Goal: Task Accomplishment & Management: Complete application form

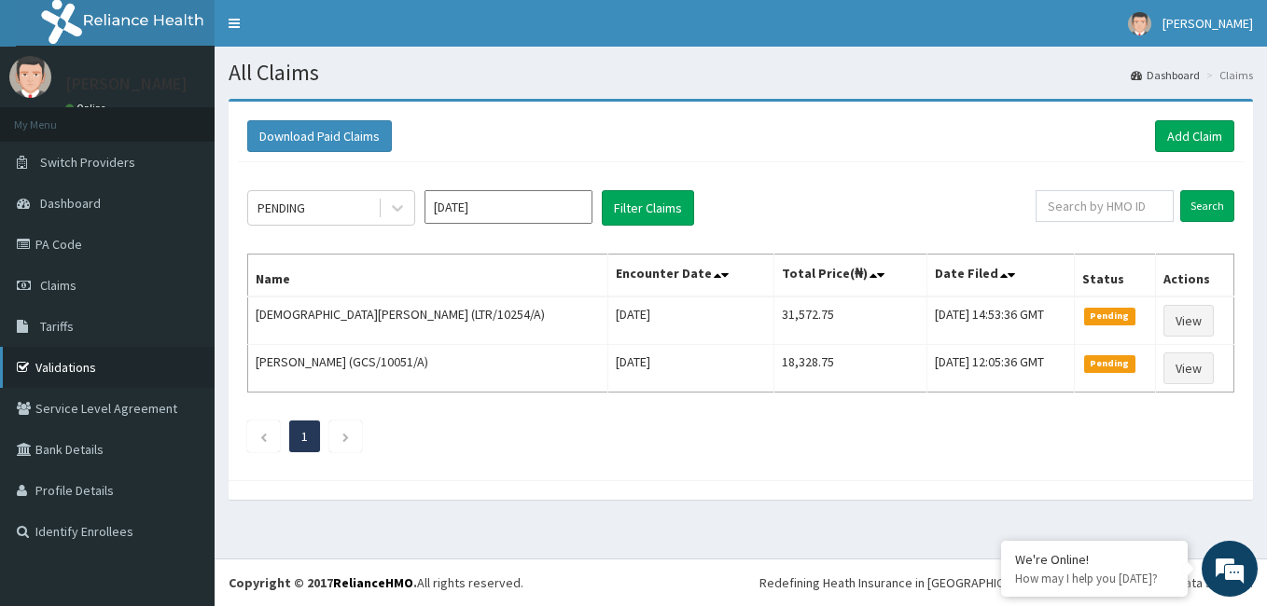
click at [59, 364] on link "Validations" at bounding box center [107, 367] width 215 height 41
click at [63, 278] on span "Claims" at bounding box center [58, 285] width 36 height 17
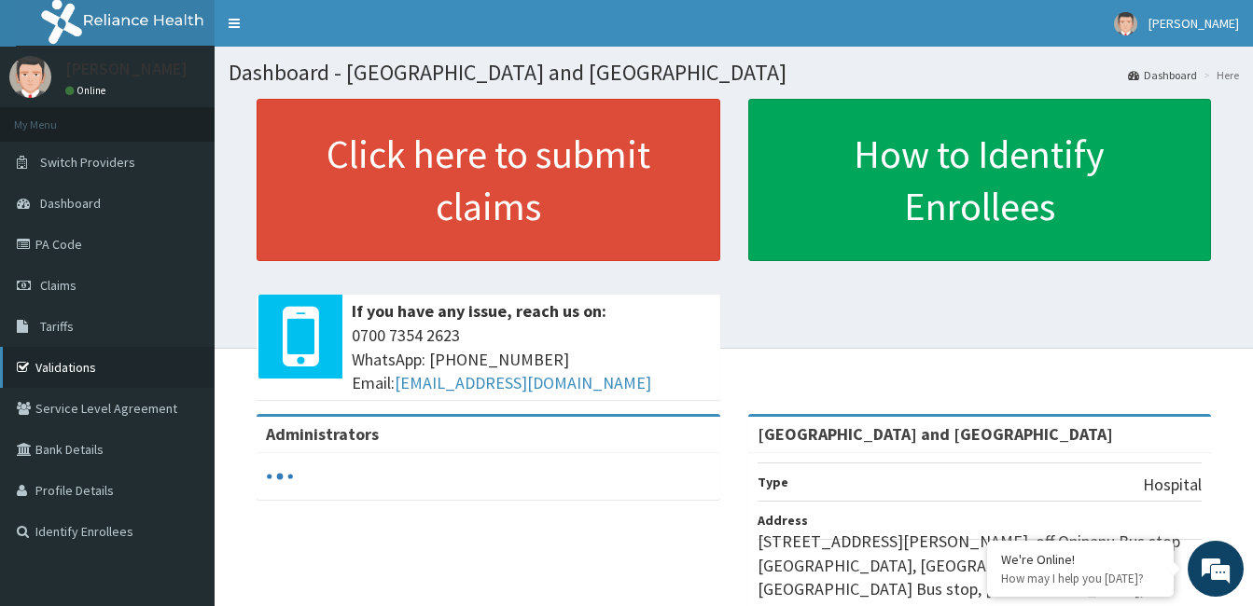
click at [72, 360] on link "Validations" at bounding box center [107, 367] width 215 height 41
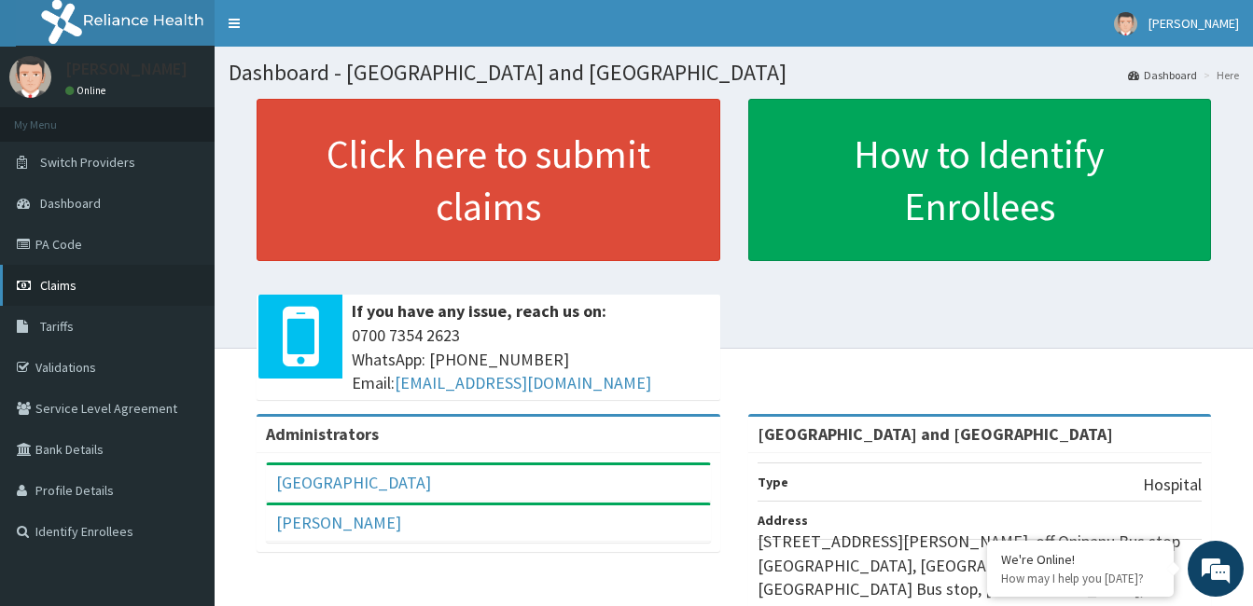
click at [59, 279] on span "Claims" at bounding box center [58, 285] width 36 height 17
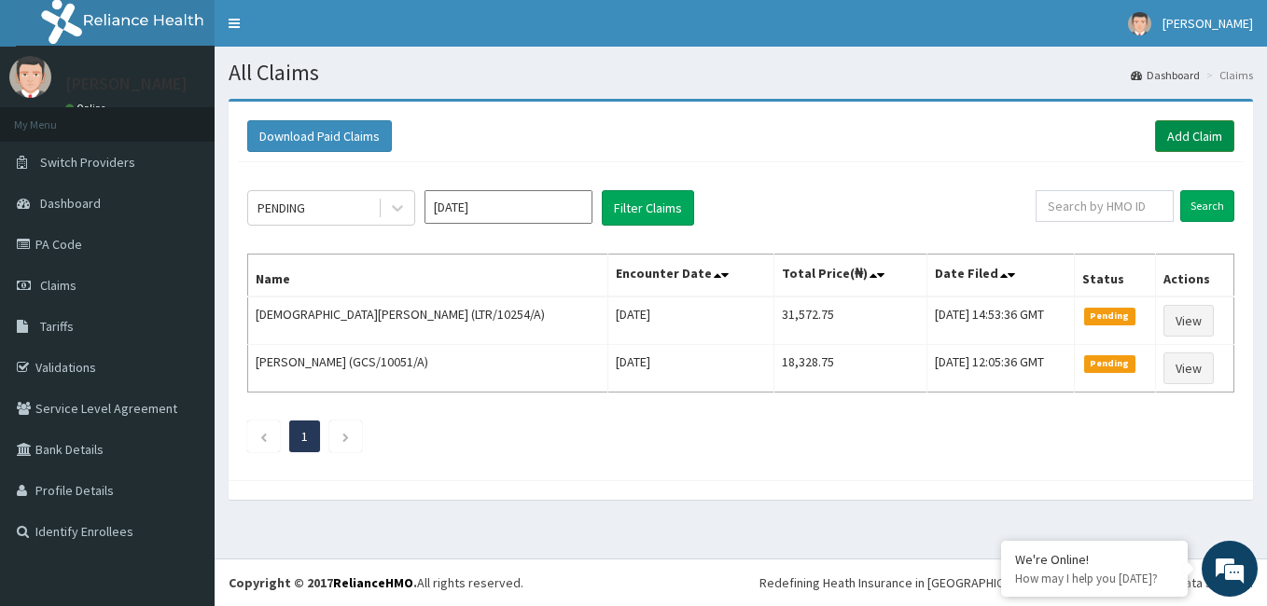
click at [1176, 146] on link "Add Claim" at bounding box center [1194, 136] width 79 height 32
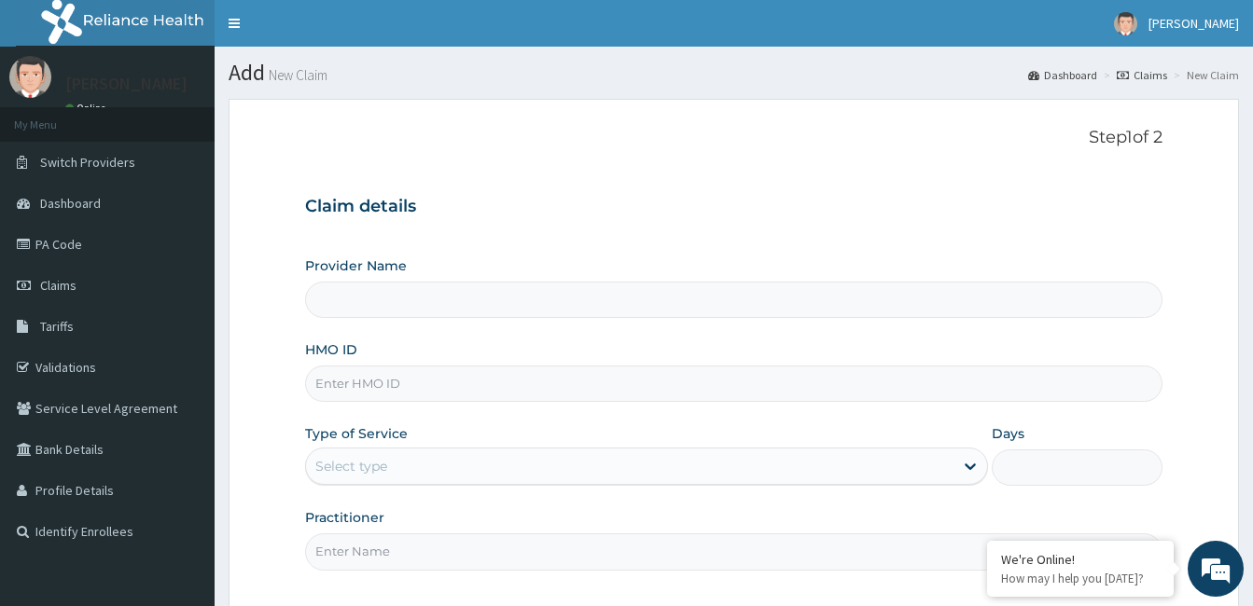
type input "[GEOGRAPHIC_DATA] and [GEOGRAPHIC_DATA]"
click at [379, 386] on input "HMO ID" at bounding box center [733, 384] width 857 height 36
type input "HIA/11114/A"
click at [401, 474] on div "Select type" at bounding box center [629, 466] width 647 height 30
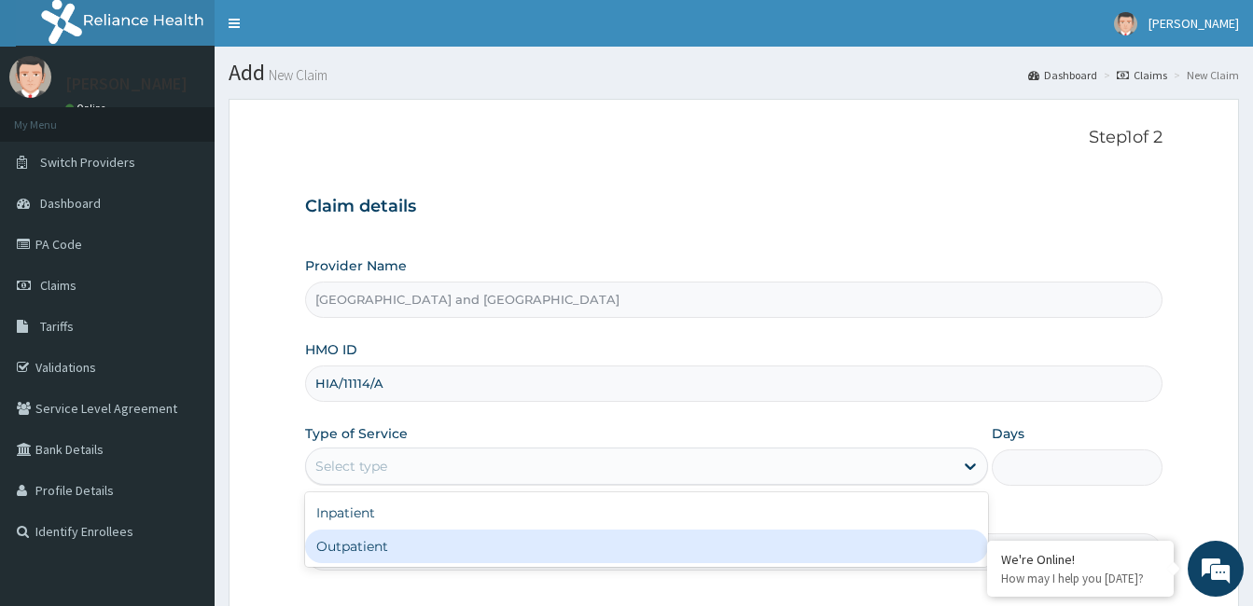
click at [371, 549] on div "Outpatient" at bounding box center [646, 547] width 683 height 34
type input "1"
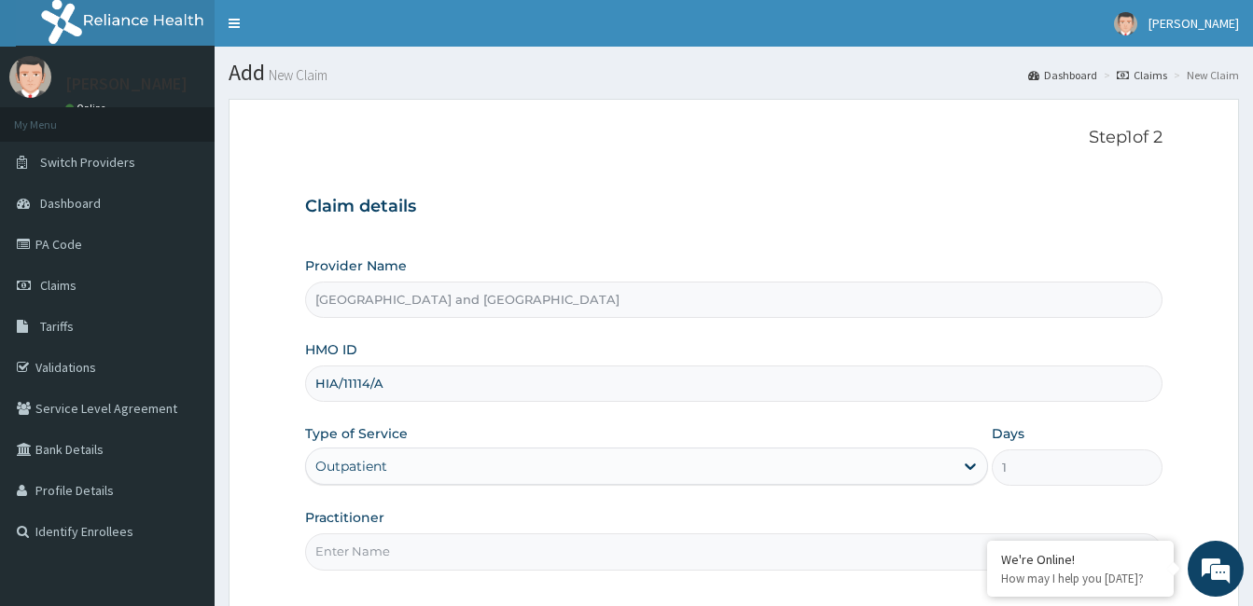
click at [414, 547] on input "Practitioner" at bounding box center [733, 552] width 857 height 36
type input "Dr Opeyemi"
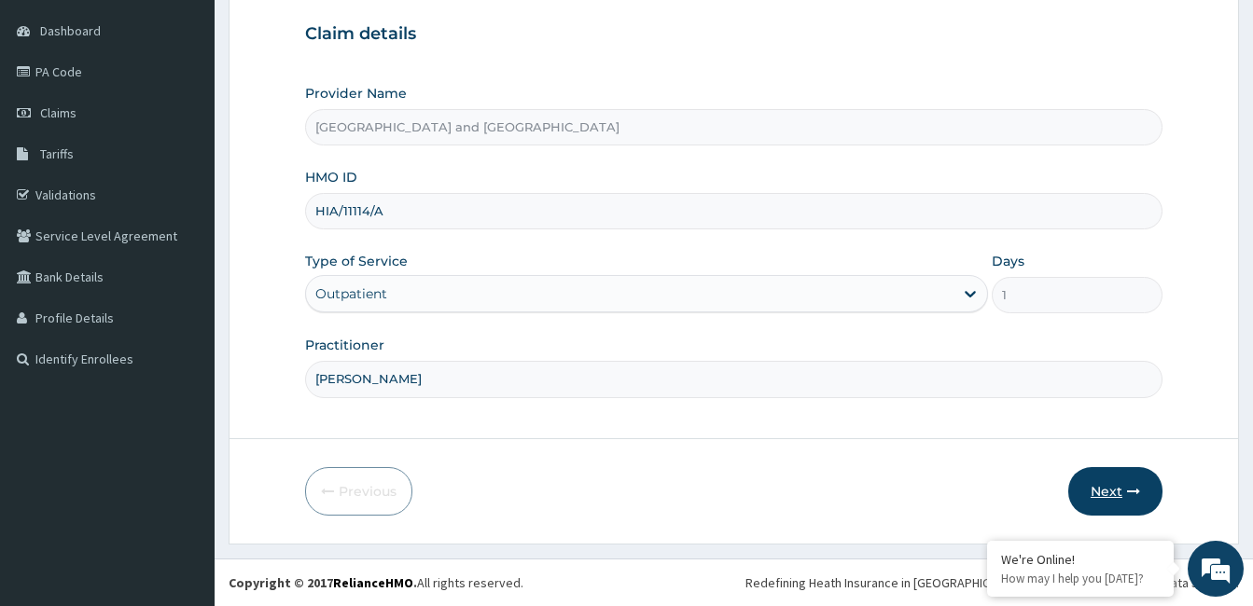
click at [1115, 490] on button "Next" at bounding box center [1115, 491] width 94 height 49
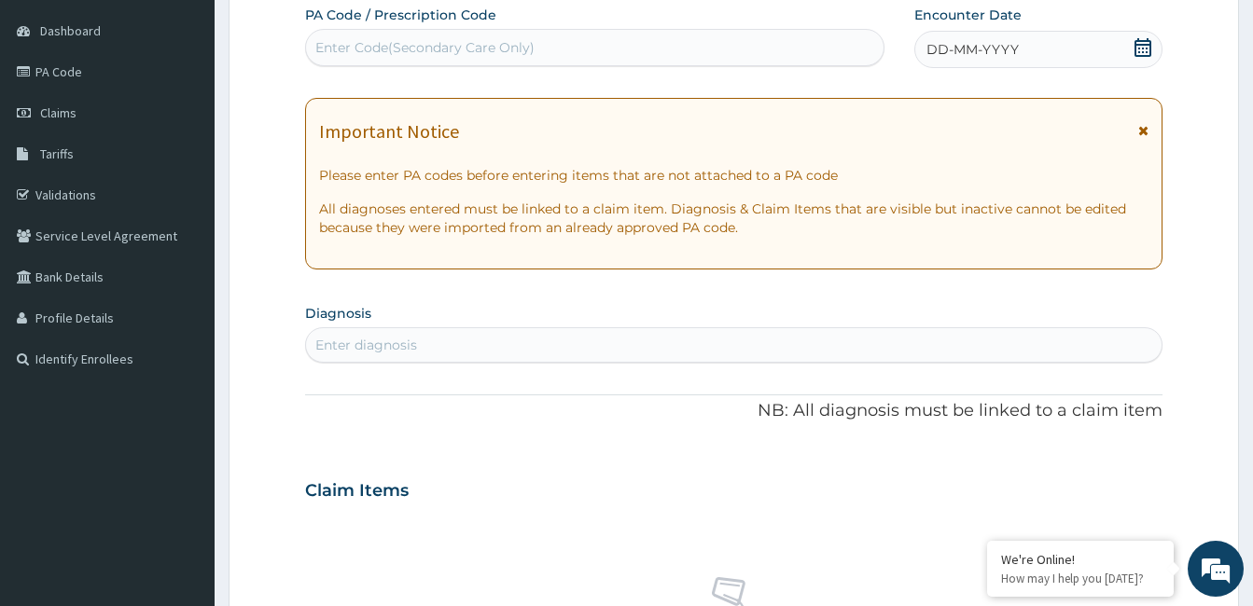
click at [1146, 46] on icon at bounding box center [1142, 47] width 19 height 19
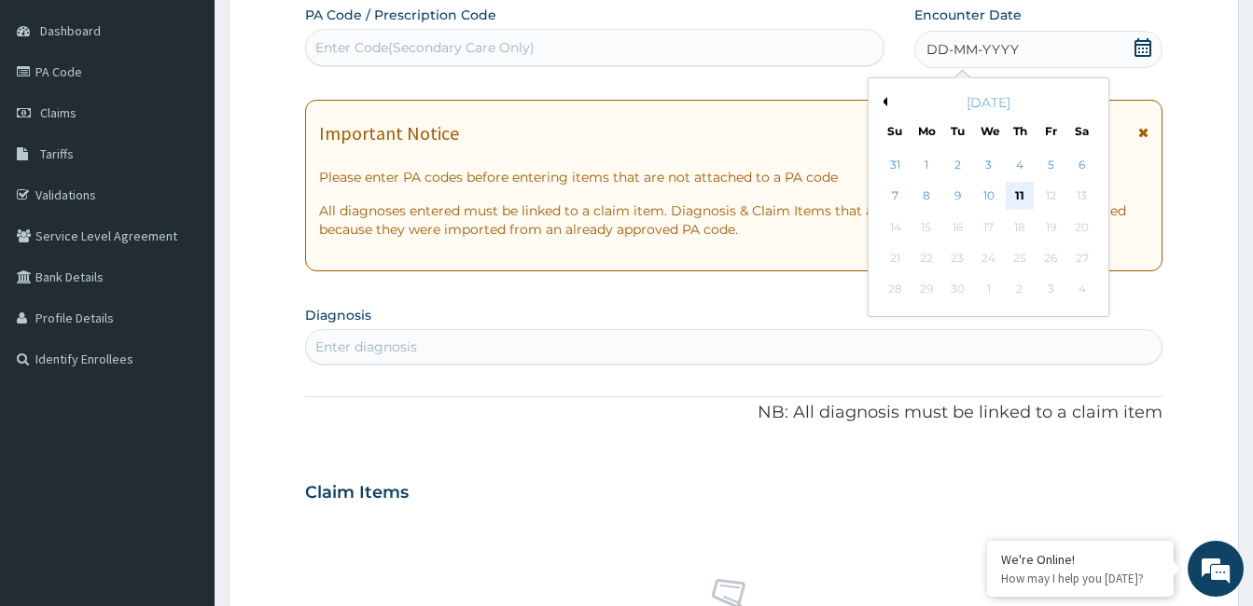
click at [1020, 195] on div "11" at bounding box center [1020, 197] width 28 height 28
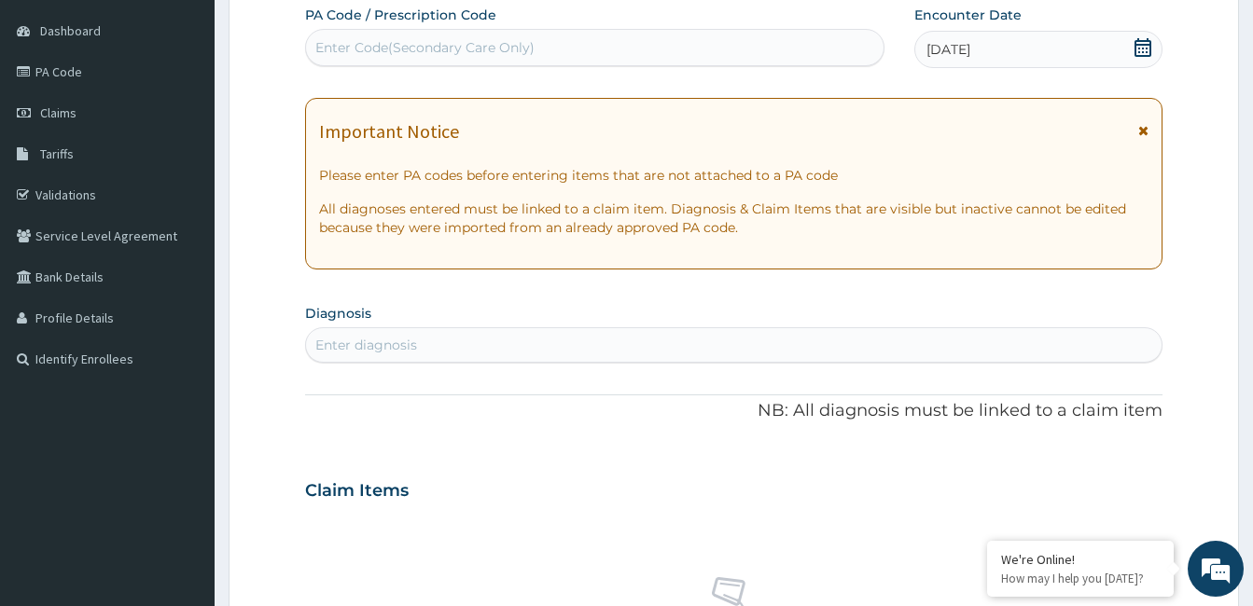
click at [390, 346] on div "Enter diagnosis" at bounding box center [366, 345] width 102 height 19
click at [401, 346] on div "Enter diagnosis" at bounding box center [366, 345] width 102 height 19
type input "RTI"
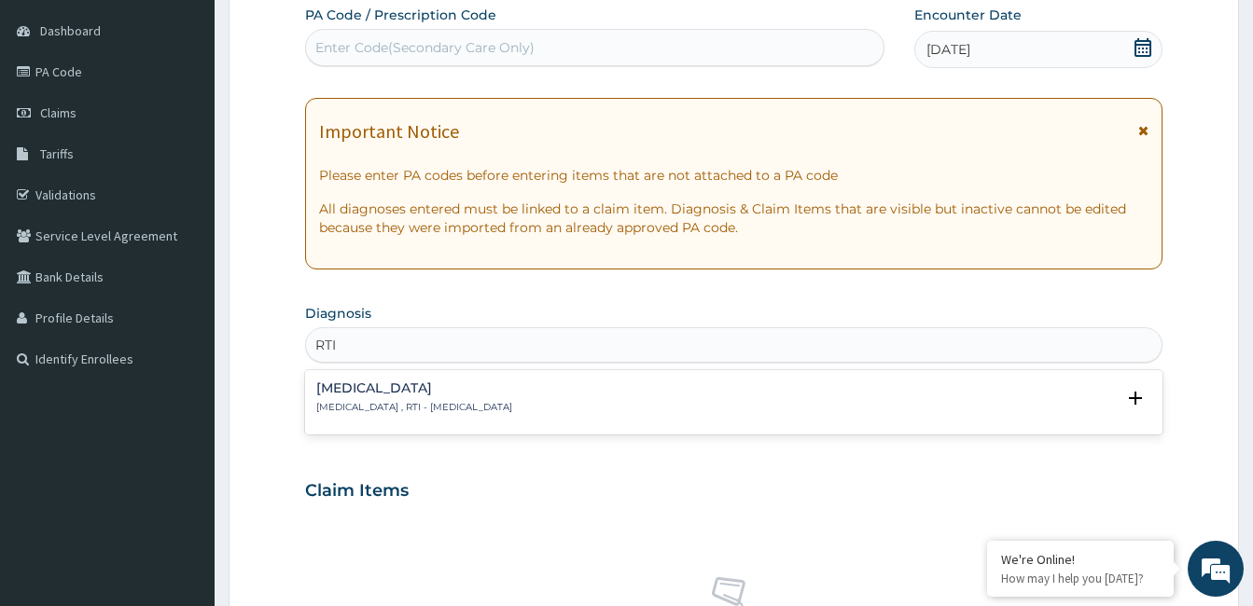
click at [347, 389] on h4 "Respiratory tract infection" at bounding box center [414, 389] width 196 height 14
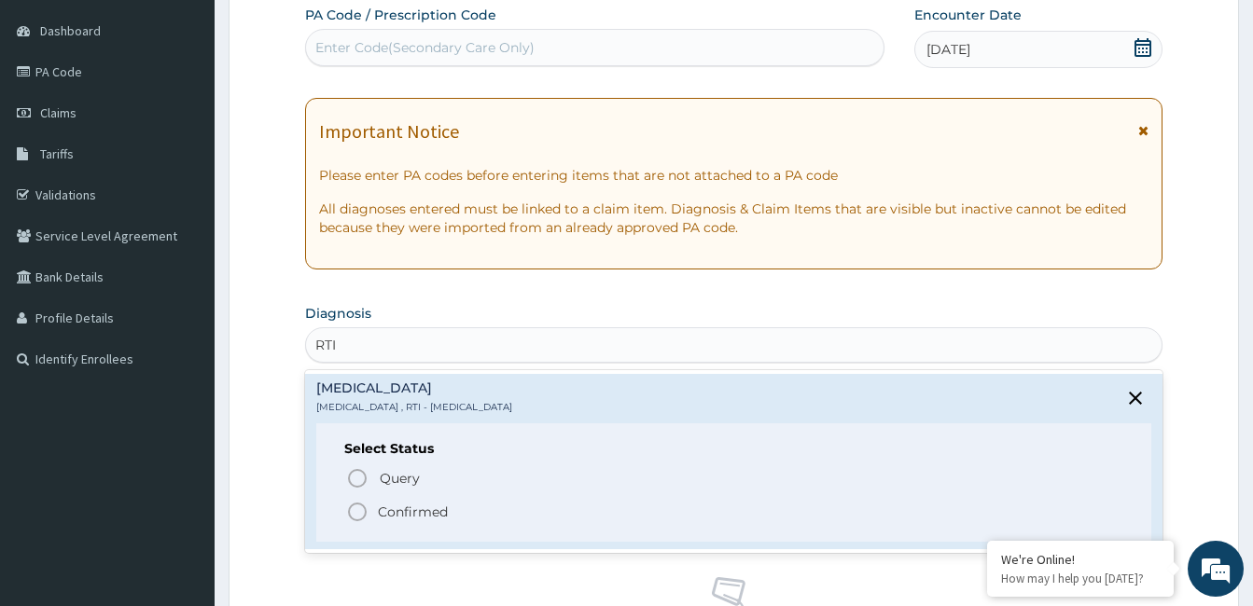
click at [360, 514] on icon "status option filled" at bounding box center [357, 512] width 22 height 22
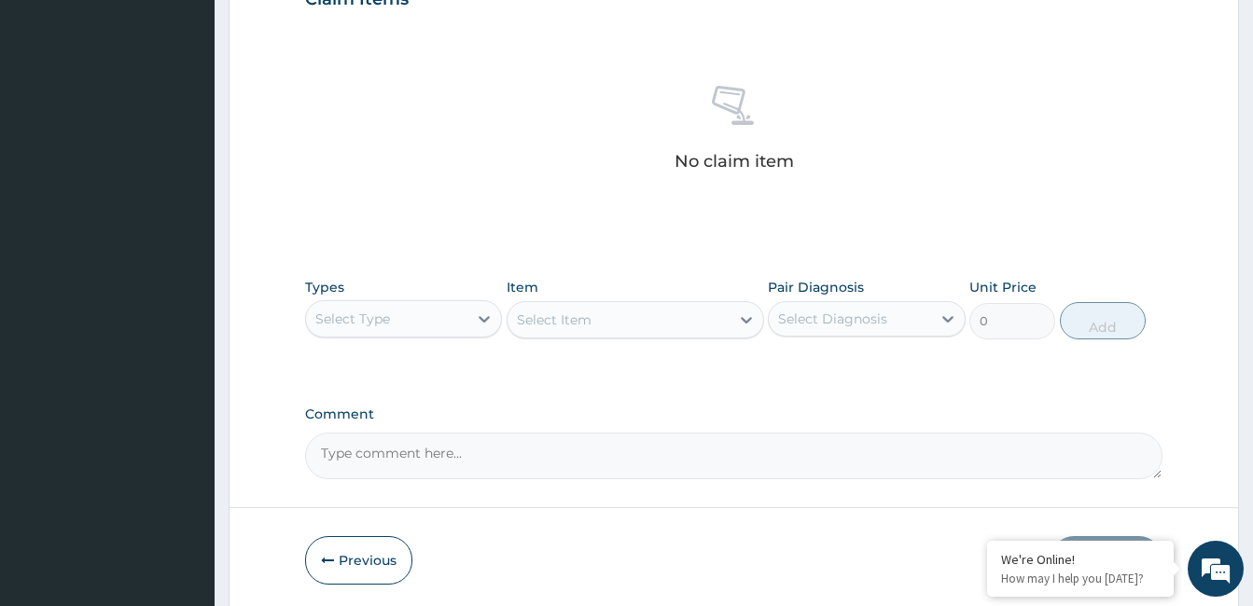
scroll to position [685, 0]
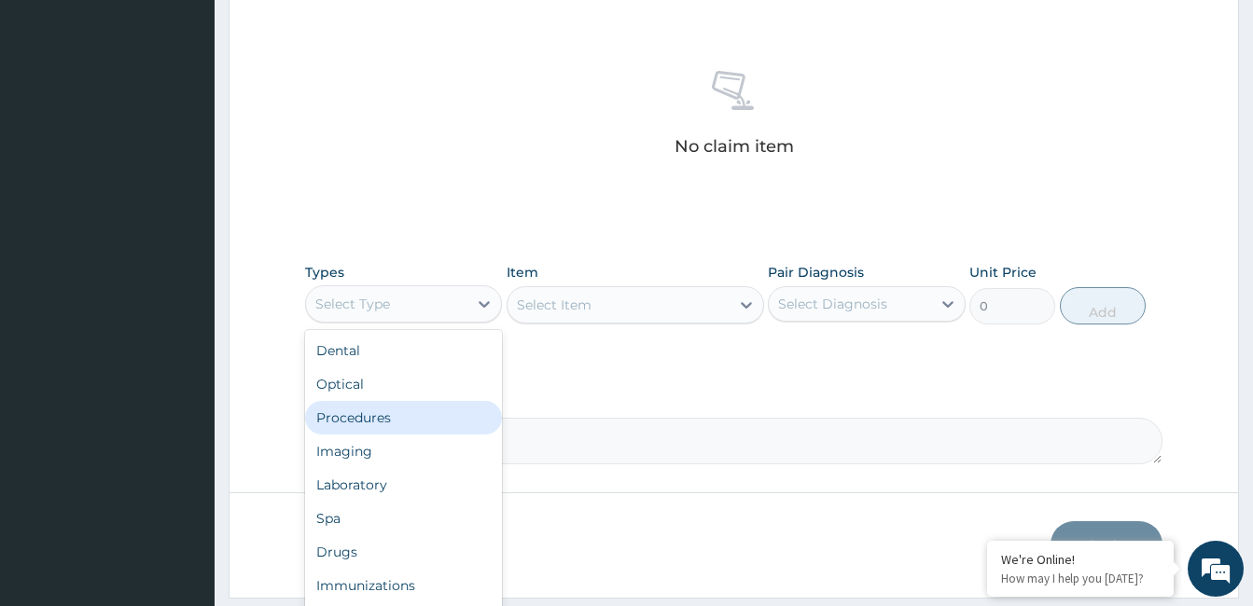
click at [385, 416] on div "Procedures" at bounding box center [403, 418] width 197 height 34
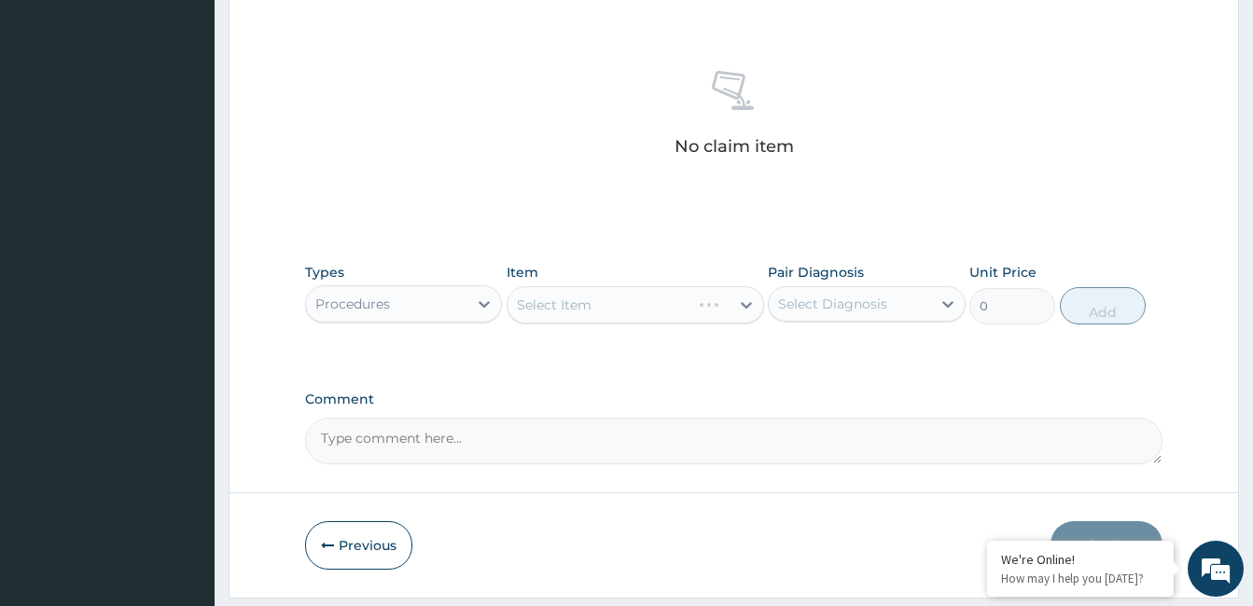
click at [660, 304] on div "Select Item" at bounding box center [635, 304] width 257 height 37
click at [660, 304] on div "Select Item" at bounding box center [618, 305] width 222 height 30
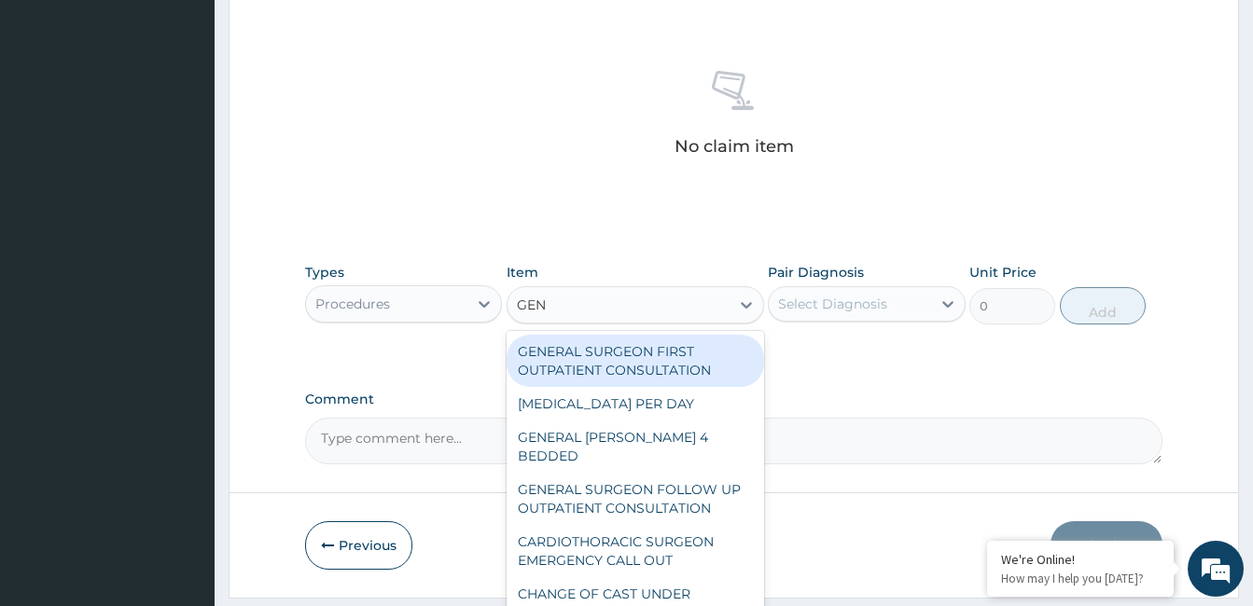
type input "GENE"
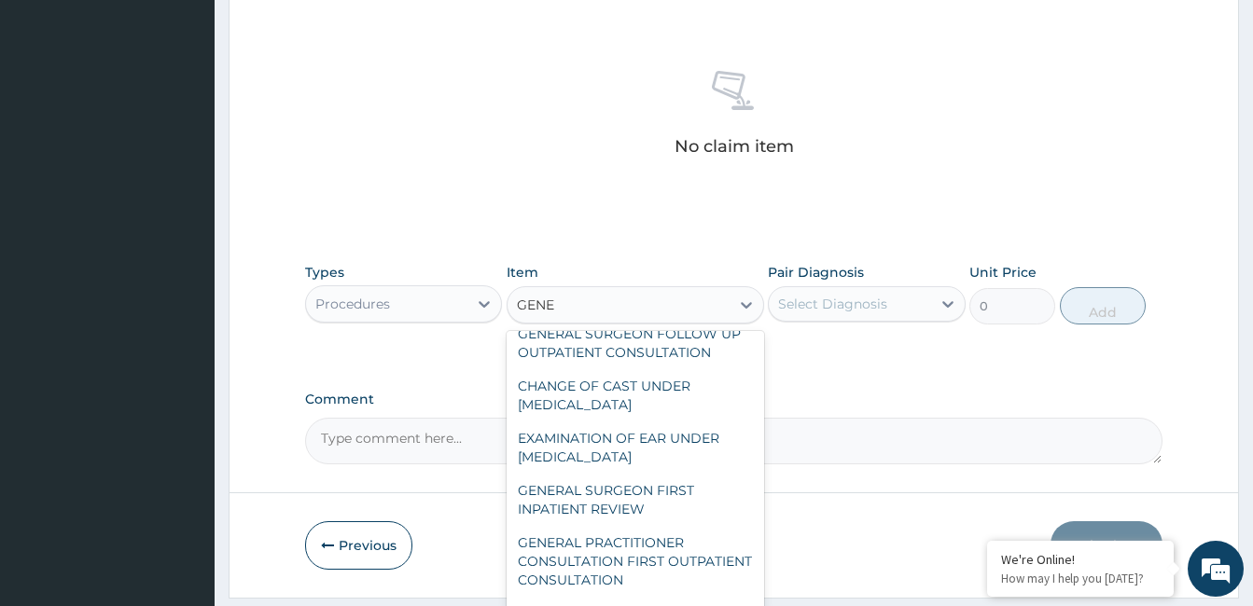
scroll to position [121, 0]
click at [665, 529] on div "GENERAL PRACTITIONER CONSULTATION FIRST OUTPATIENT CONSULTATION" at bounding box center [635, 562] width 257 height 71
type input "3547.5"
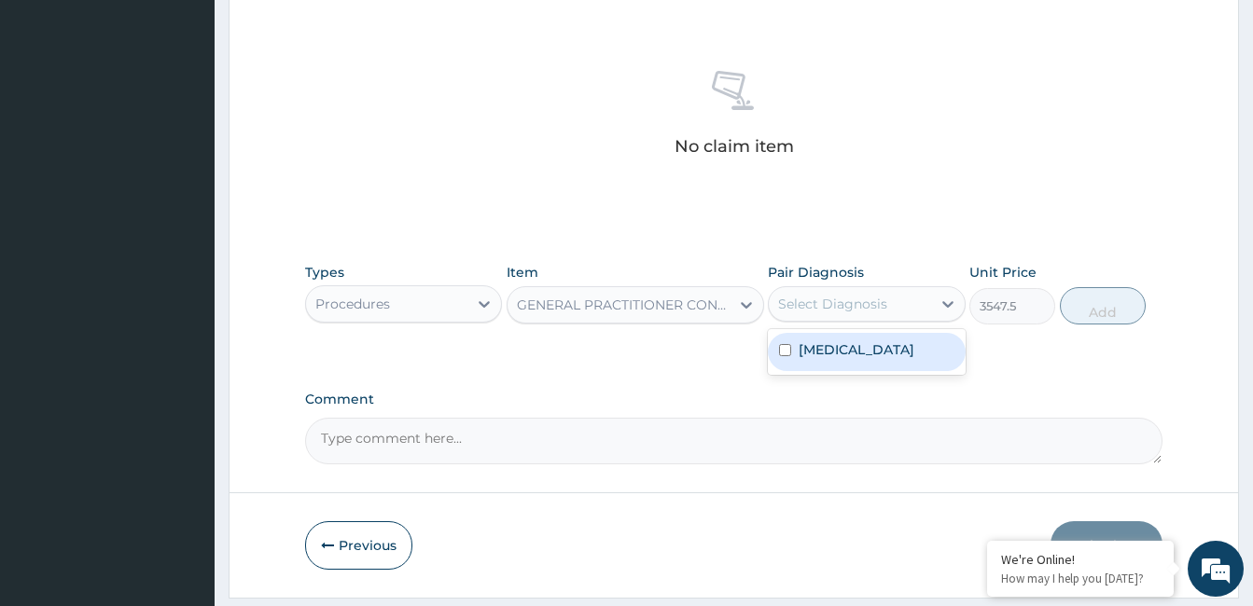
click at [858, 359] on label "Respiratory tract infection" at bounding box center [857, 349] width 116 height 19
checkbox input "true"
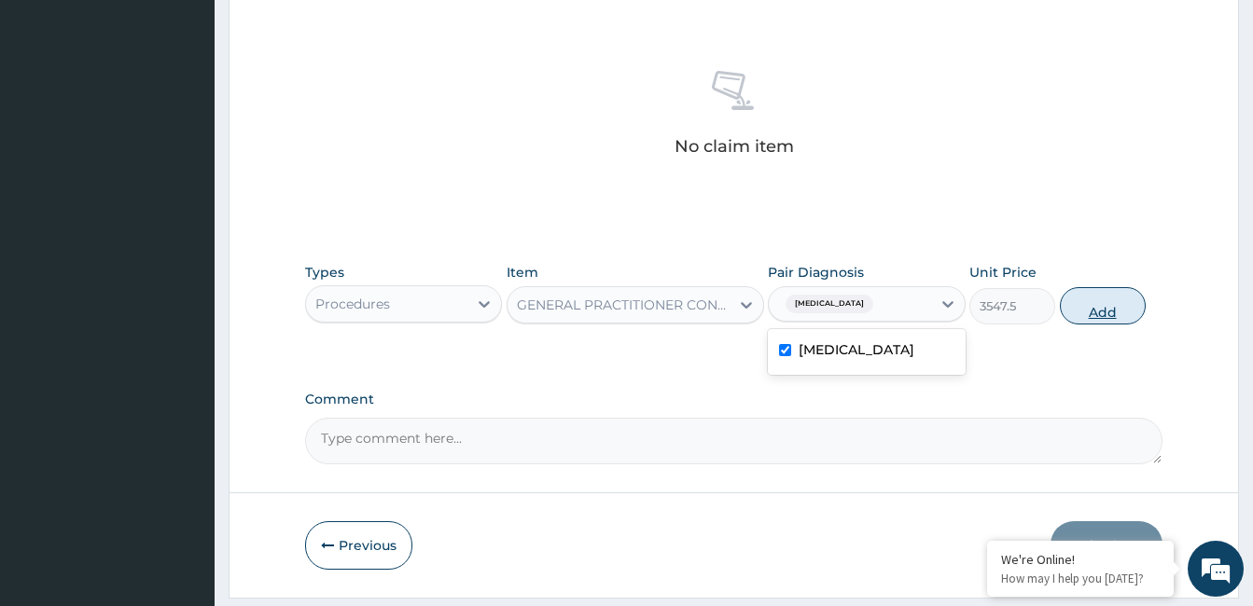
click at [1112, 316] on button "Add" at bounding box center [1103, 305] width 86 height 37
type input "0"
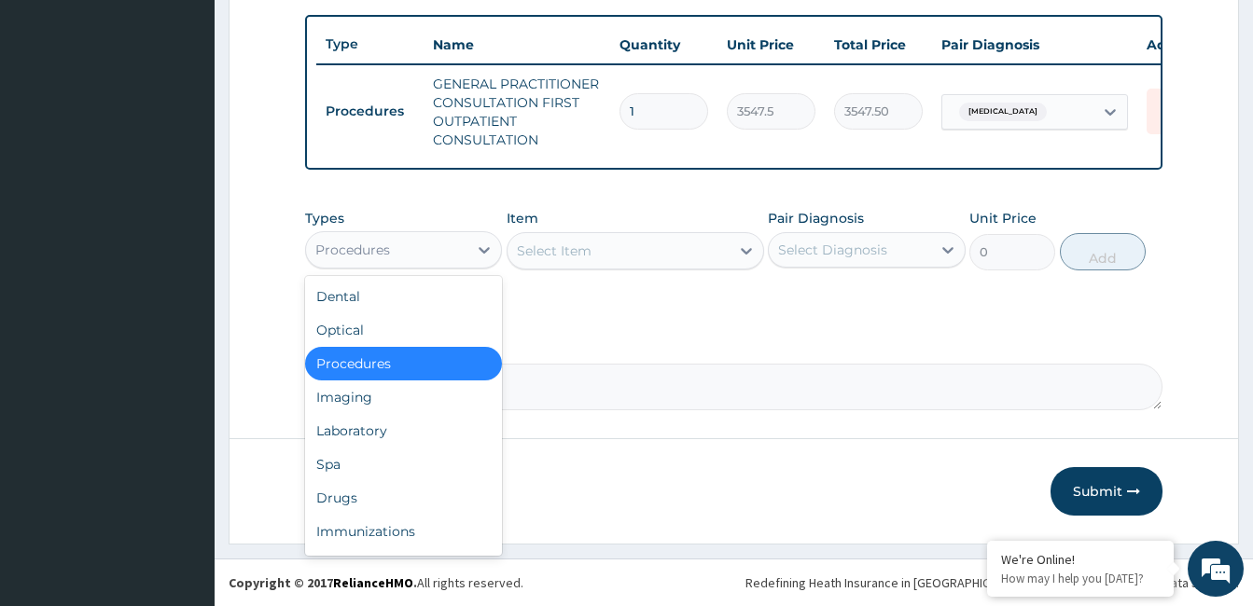
click at [388, 442] on div "Laboratory" at bounding box center [403, 431] width 197 height 34
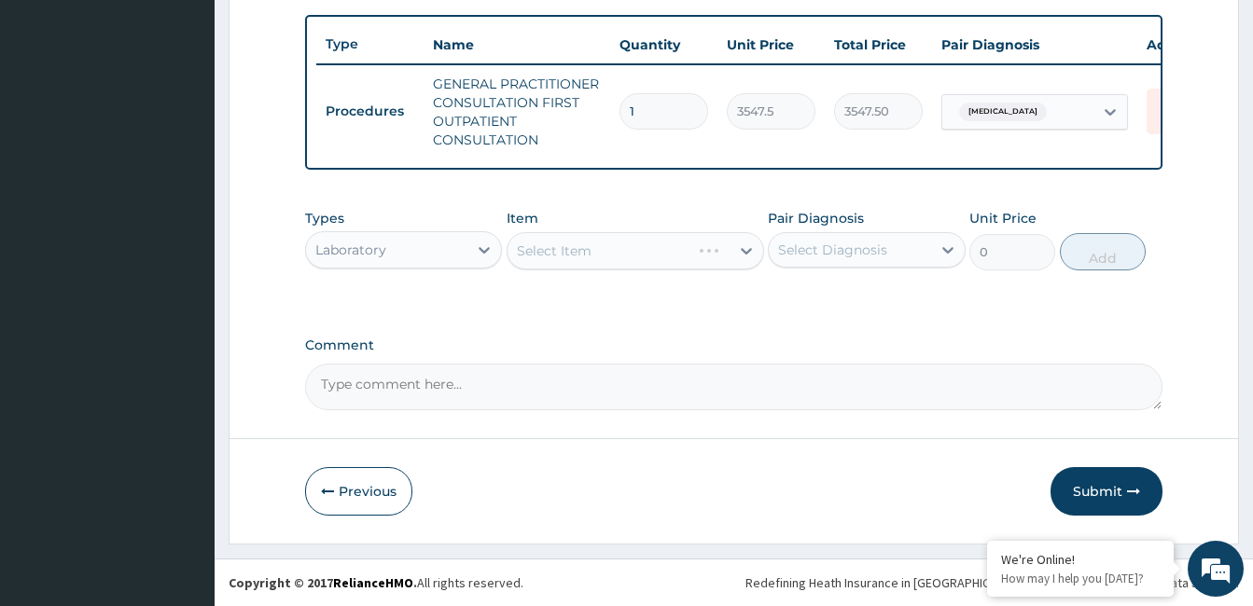
click at [599, 243] on div "Select Item" at bounding box center [635, 250] width 257 height 37
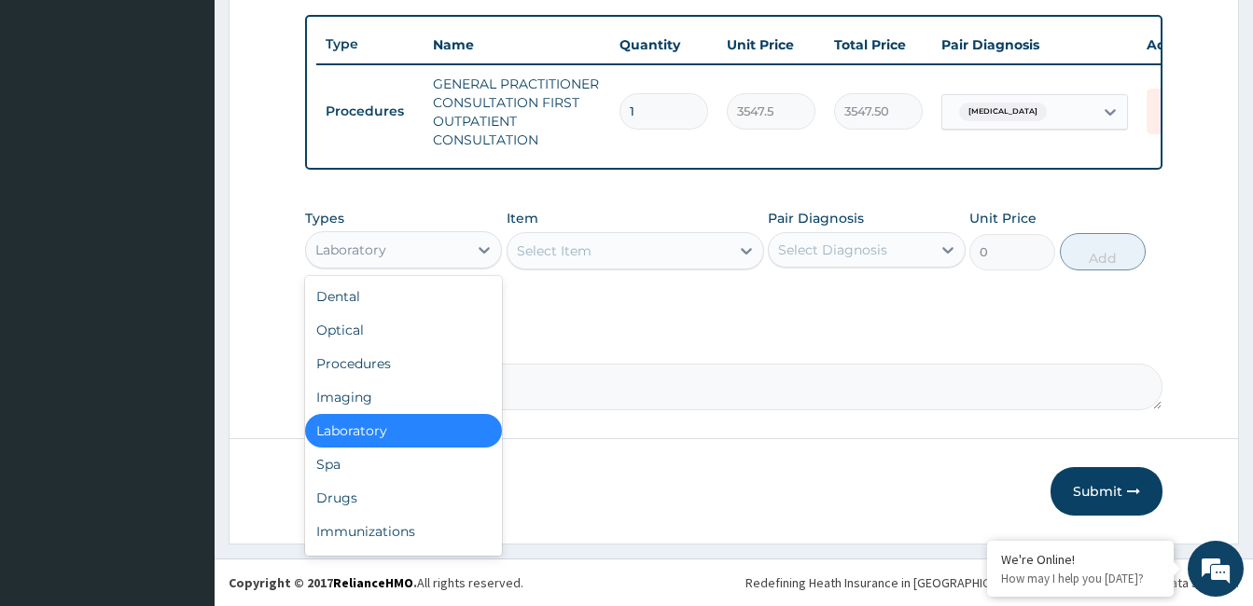
click at [379, 505] on div "Drugs" at bounding box center [403, 498] width 197 height 34
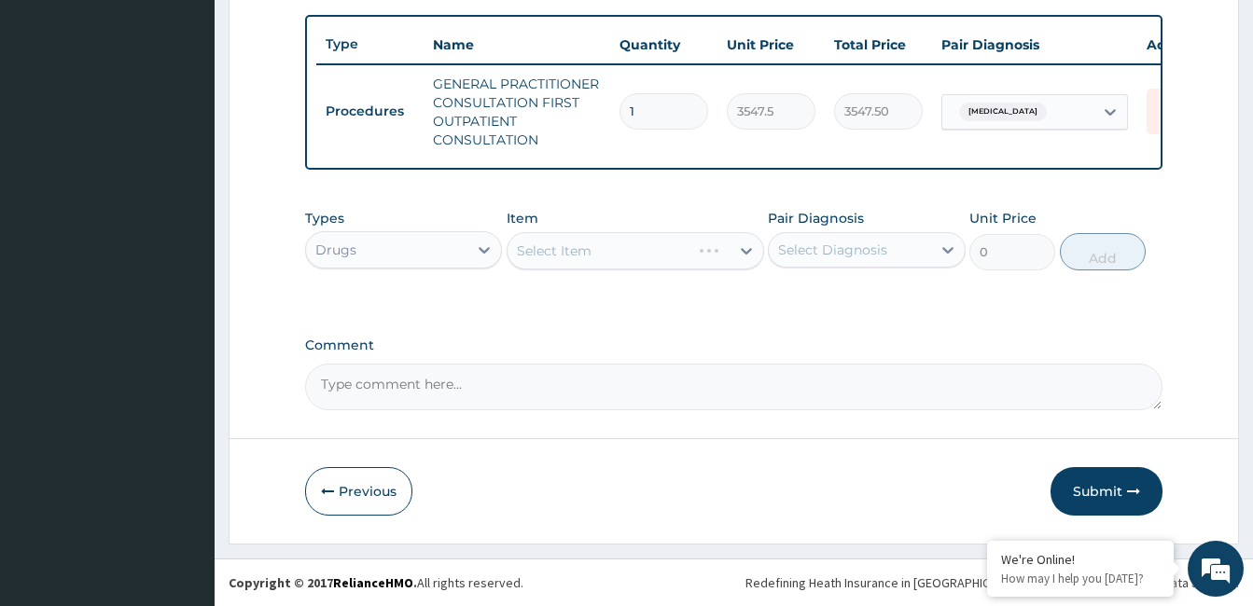
click at [614, 253] on div "Select Item" at bounding box center [635, 250] width 257 height 37
click at [592, 270] on div "Select Item" at bounding box center [635, 250] width 257 height 37
click at [623, 260] on div "Select Item" at bounding box center [635, 250] width 257 height 37
click at [613, 265] on div "Select Item" at bounding box center [635, 250] width 257 height 37
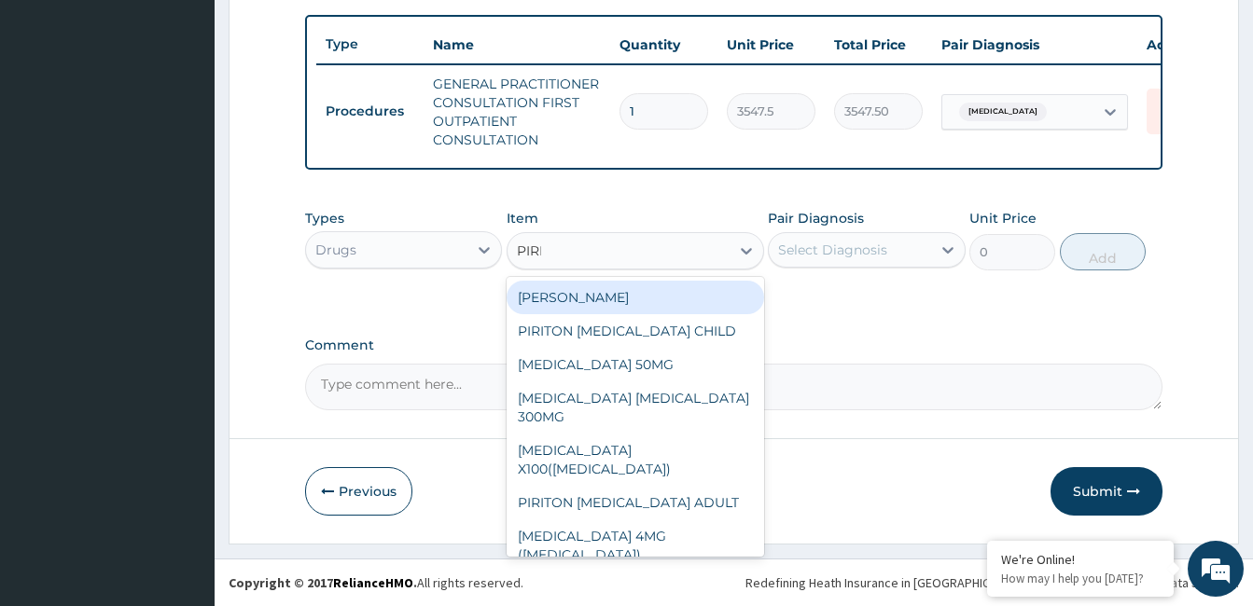
type input "PIRIT"
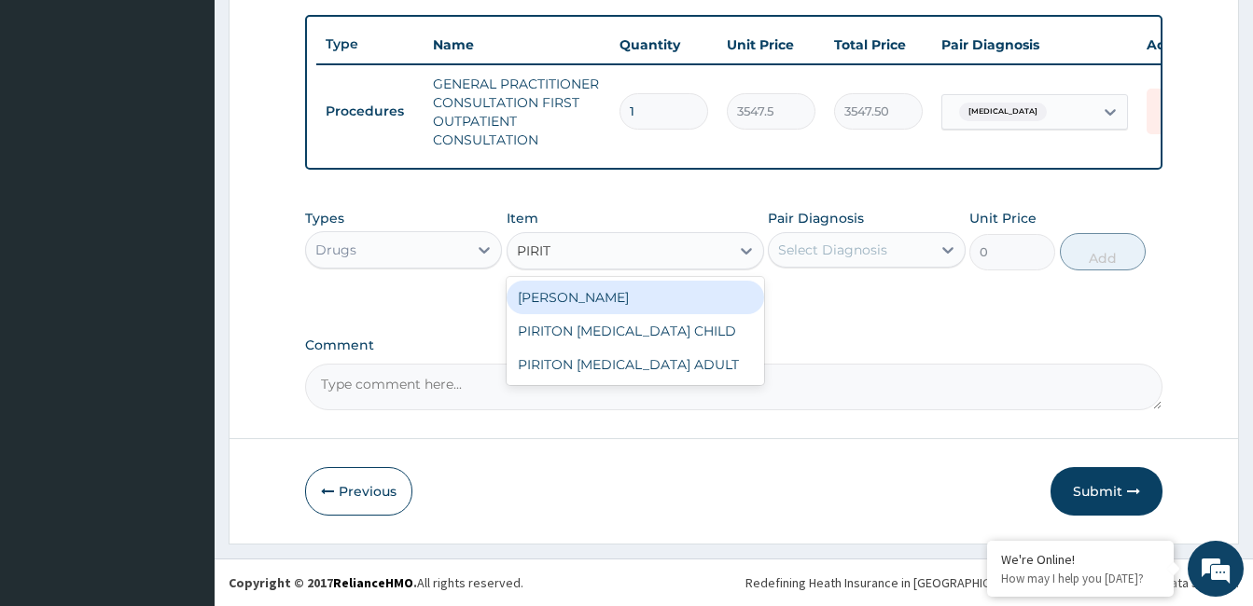
click at [642, 305] on div "PIRITON TAB EVANS" at bounding box center [635, 298] width 257 height 34
type input "23.64999961853027"
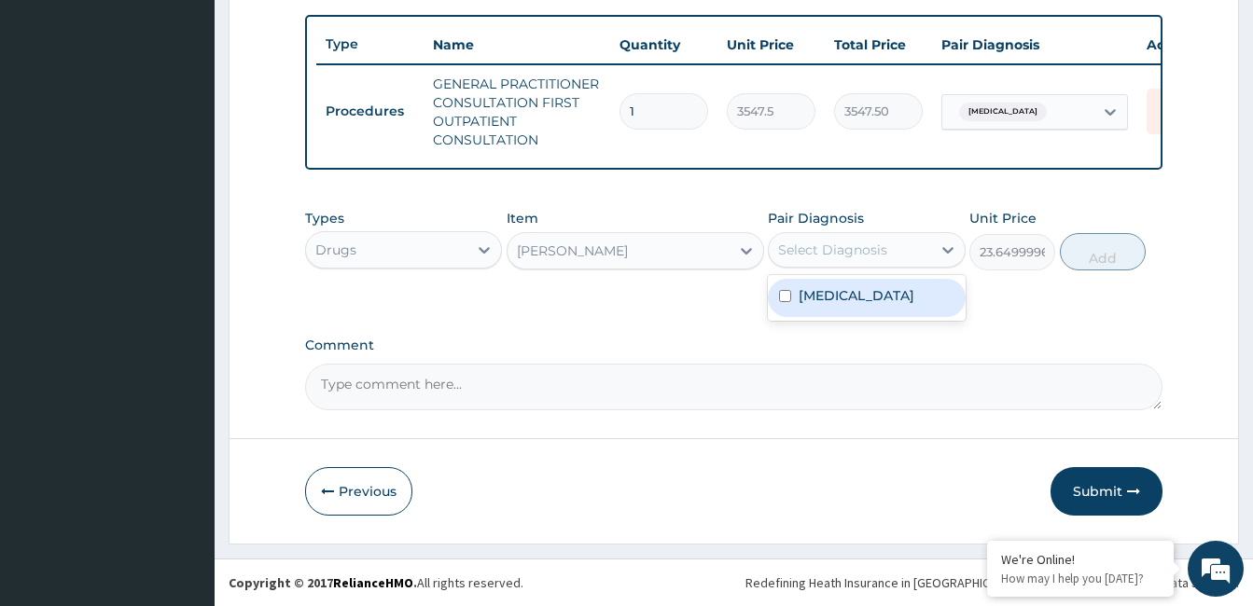
click at [849, 305] on label "Respiratory tract infection" at bounding box center [857, 295] width 116 height 19
checkbox input "true"
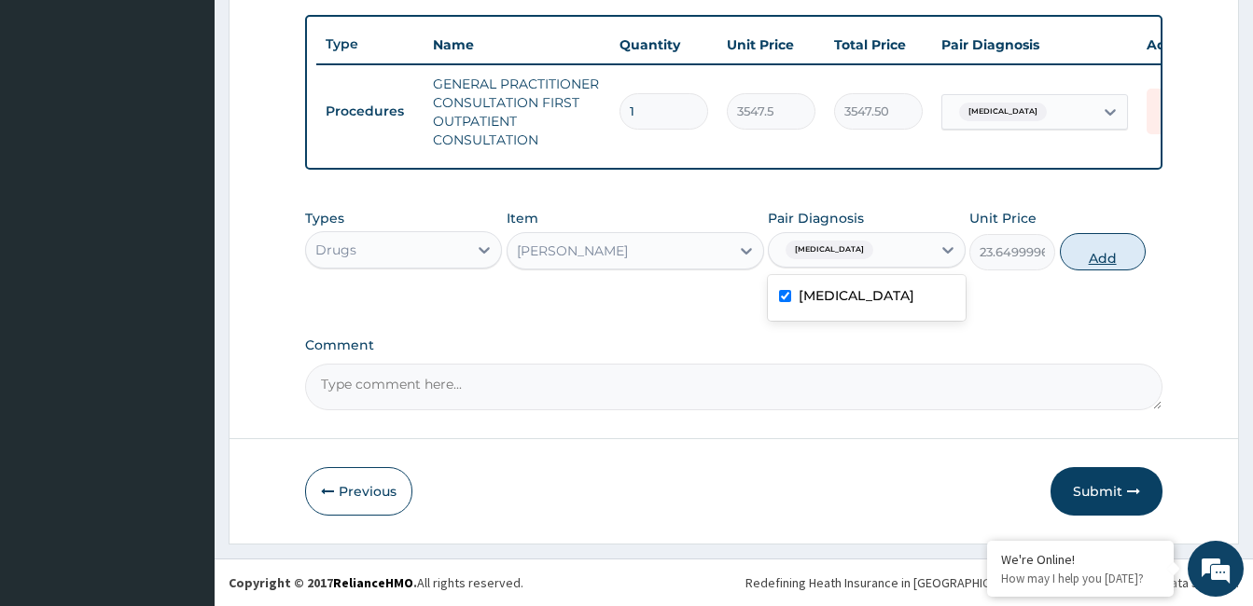
click at [1105, 242] on button "Add" at bounding box center [1103, 251] width 86 height 37
type input "0"
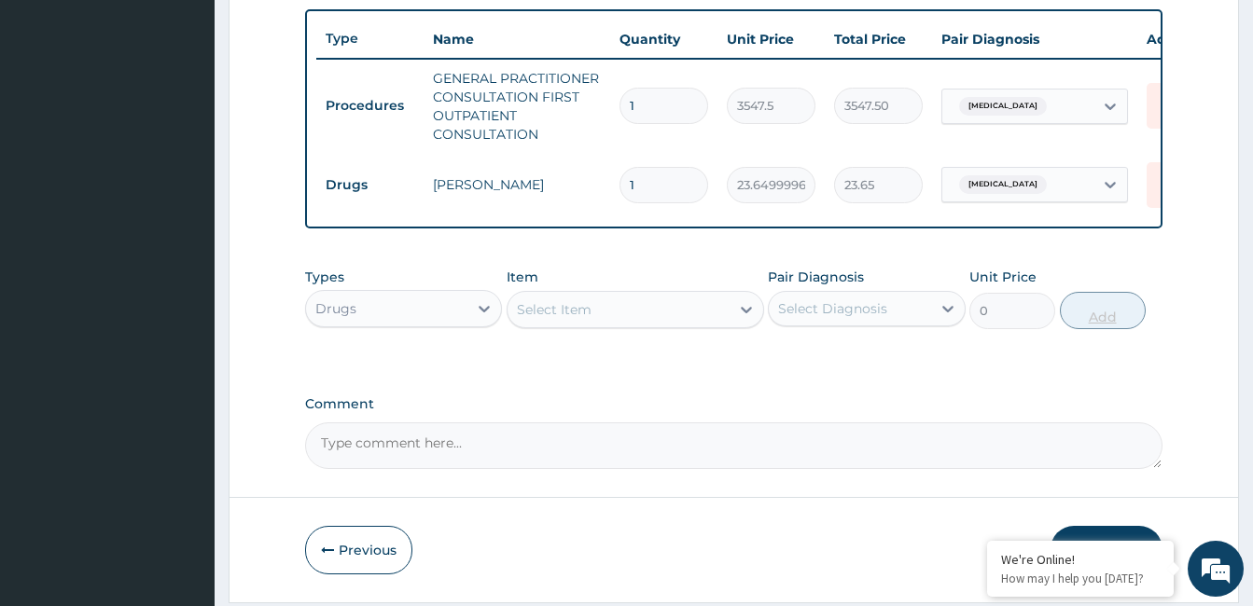
type input "10"
type input "236.50"
type input "10"
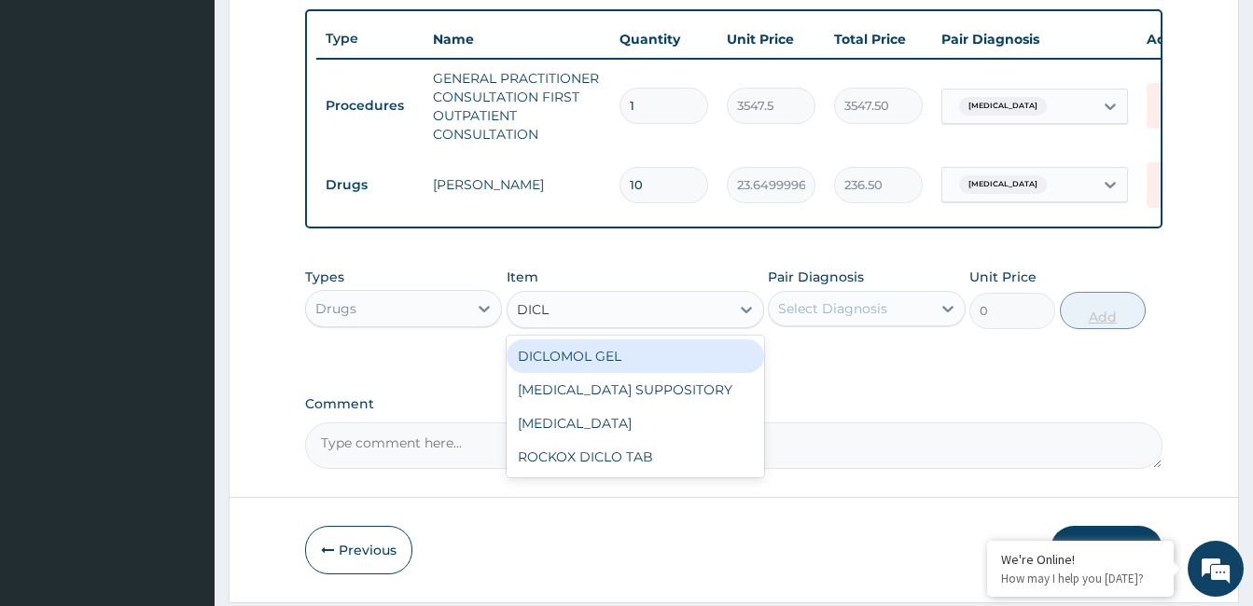
type input "DICLO"
click at [640, 474] on div "ROCKOX DICLO TAB" at bounding box center [635, 457] width 257 height 34
type input "82.7750015258789"
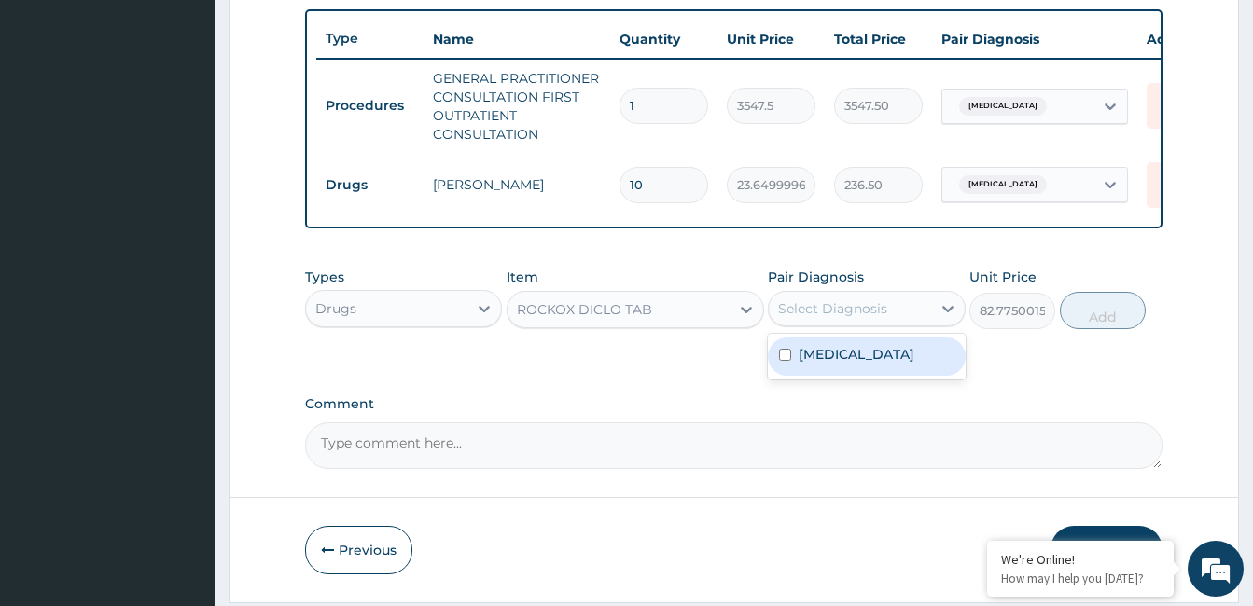
click at [848, 364] on label "Respiratory tract infection" at bounding box center [857, 354] width 116 height 19
checkbox input "true"
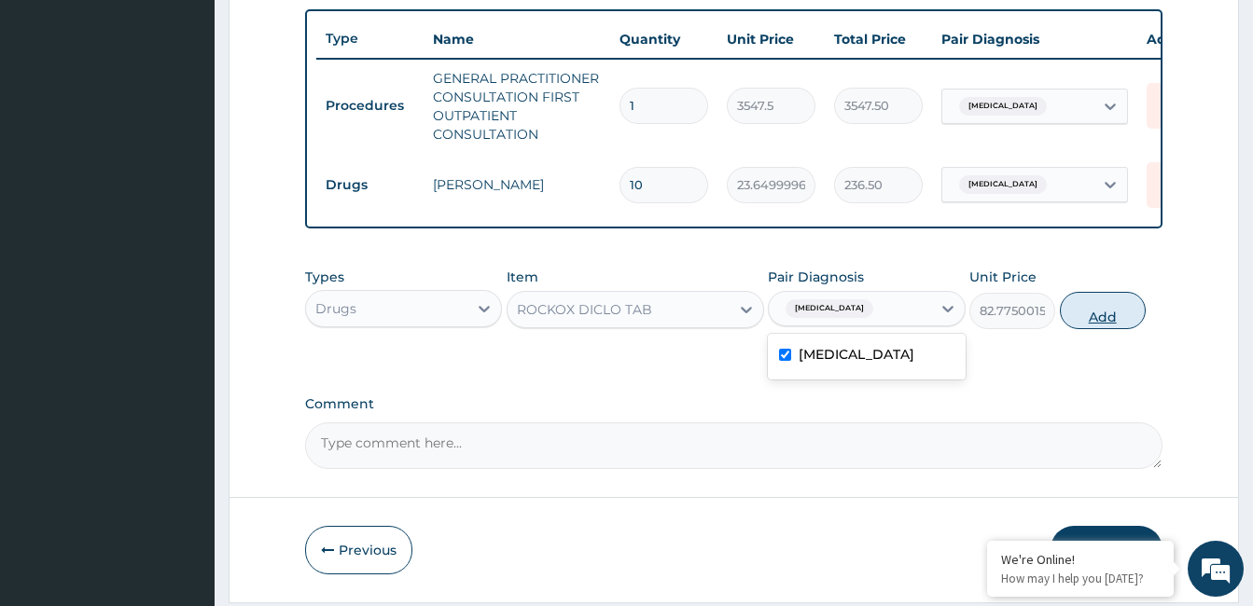
click at [1117, 312] on button "Add" at bounding box center [1103, 310] width 86 height 37
type input "0"
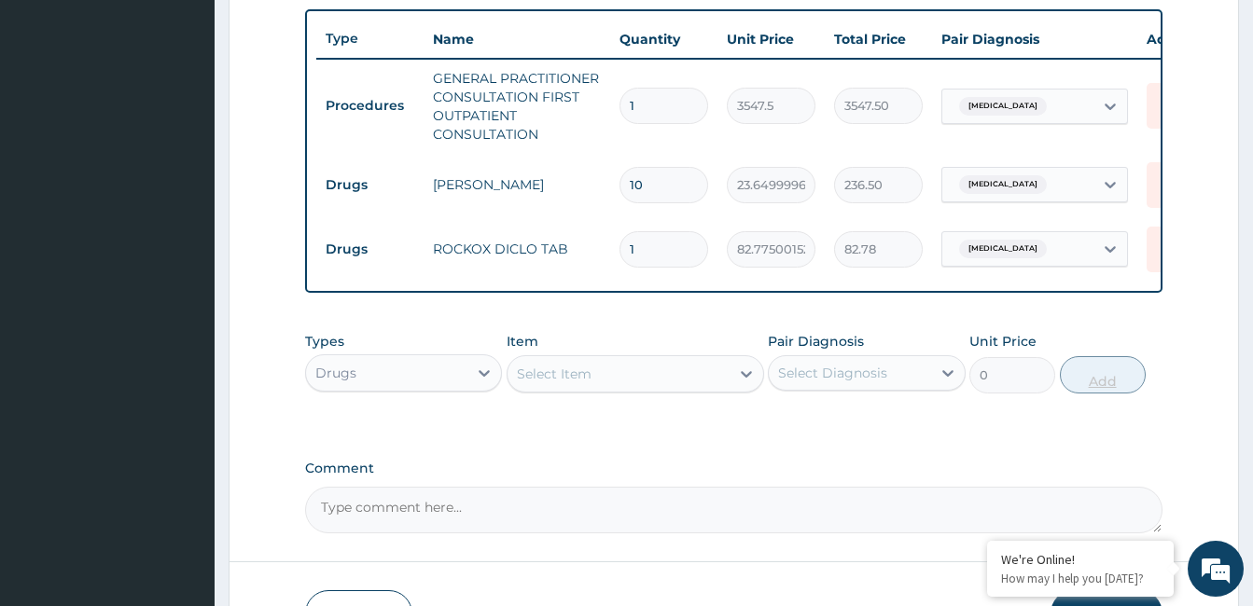
type input "10"
type input "827.75"
type input "10"
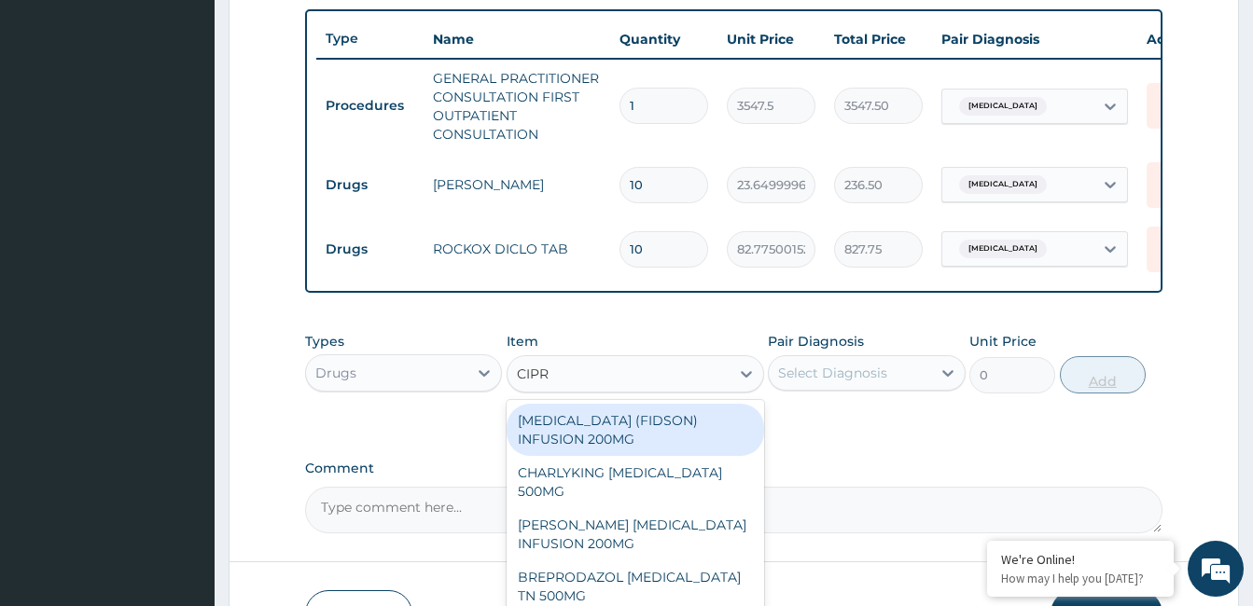
type input "CIPRO"
click at [665, 488] on div "CHARLYKING CIPROFLOXACIN 500MG" at bounding box center [635, 482] width 257 height 52
type input "177.375"
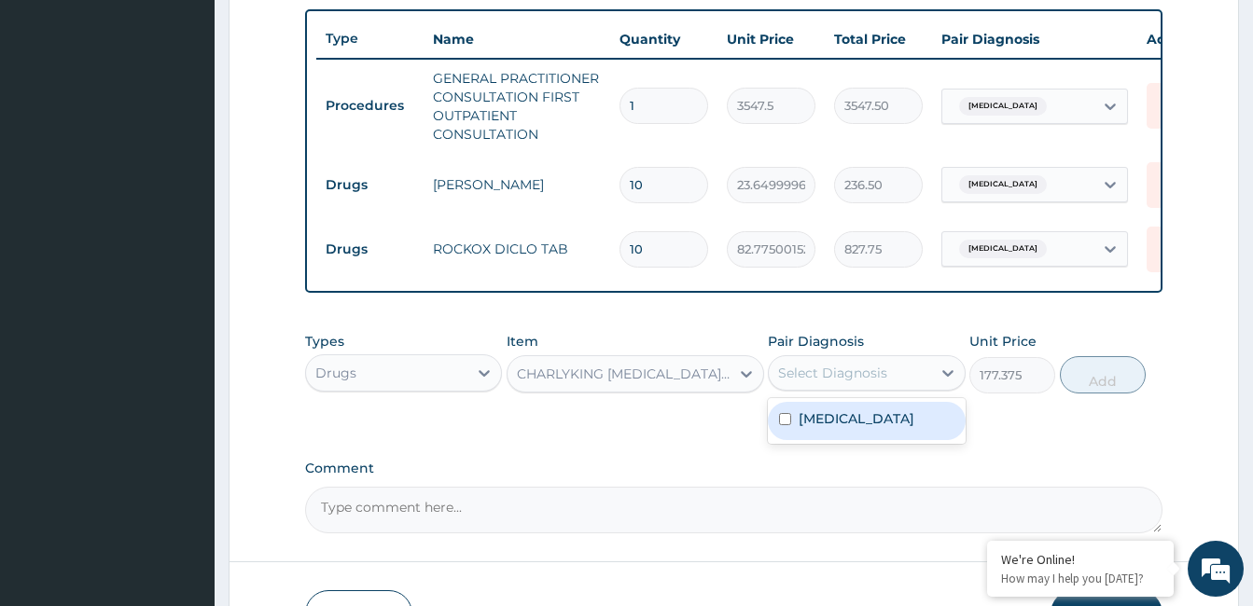
click at [857, 428] on label "Respiratory tract infection" at bounding box center [857, 419] width 116 height 19
checkbox input "true"
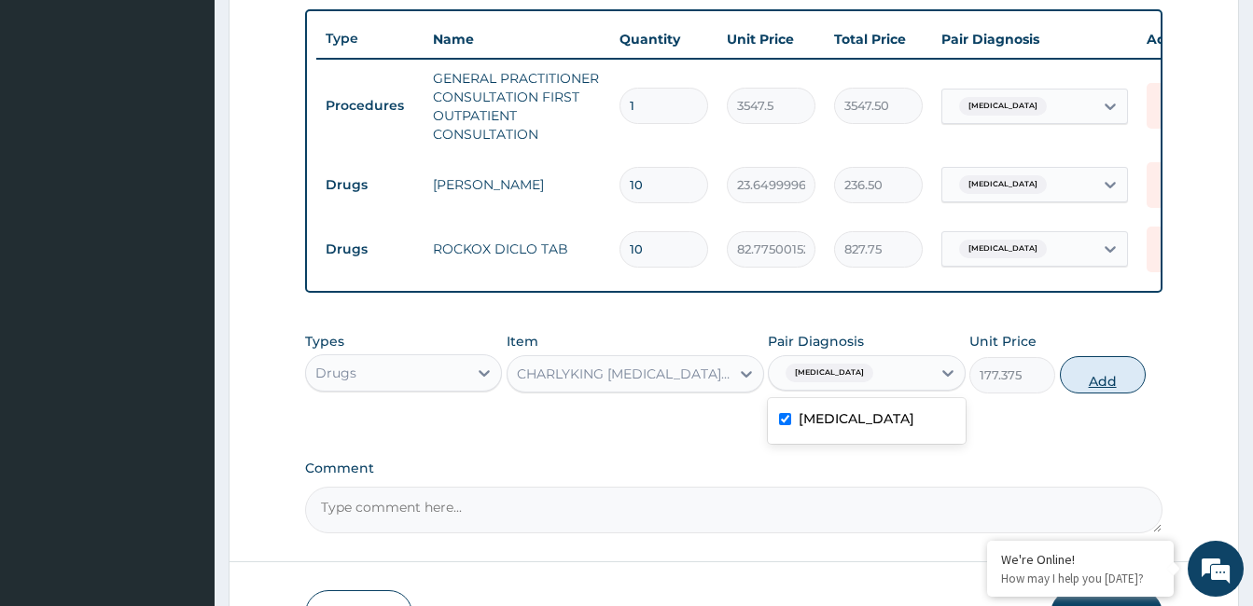
click at [1109, 384] on button "Add" at bounding box center [1103, 374] width 86 height 37
type input "0"
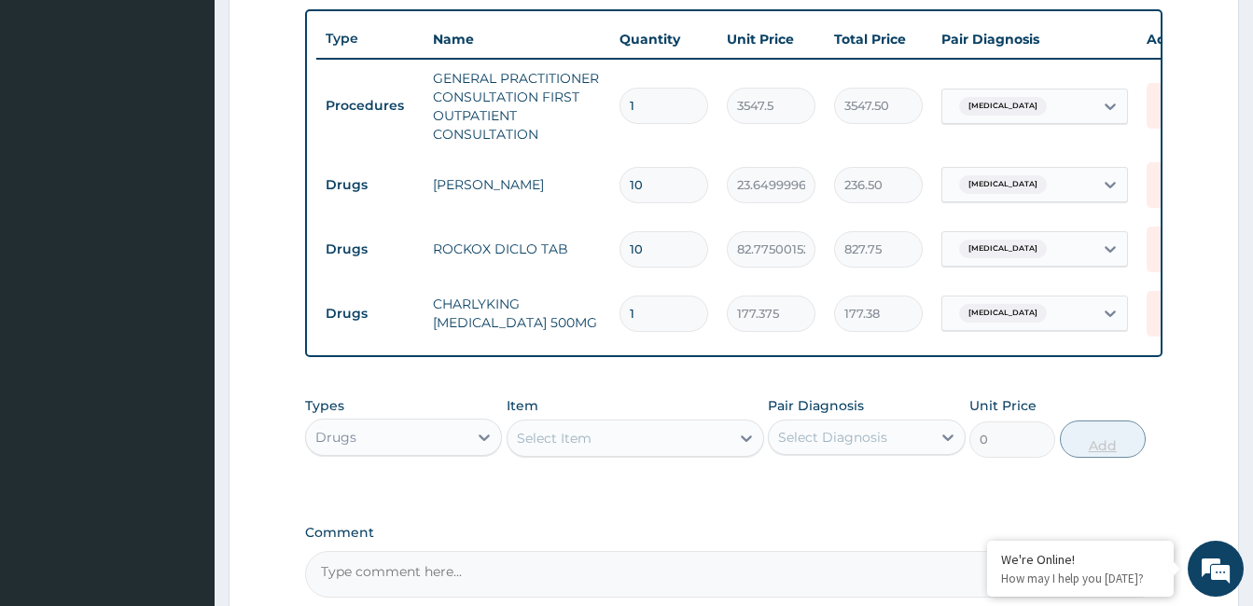
type input "10"
type input "1773.75"
type input "10"
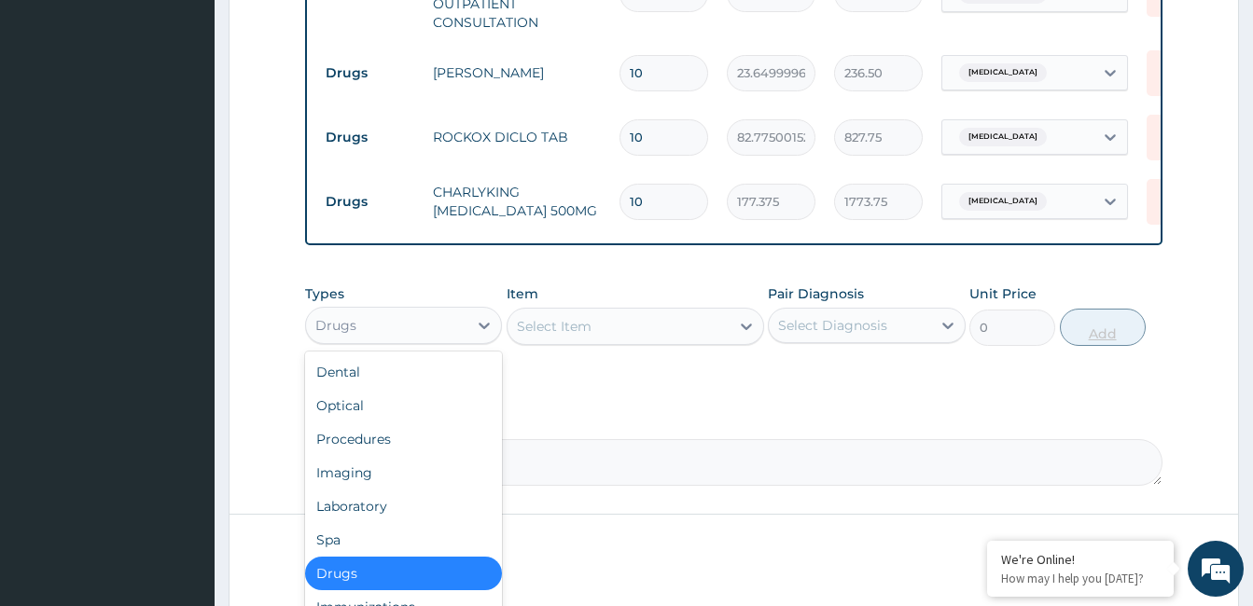
scroll to position [63, 0]
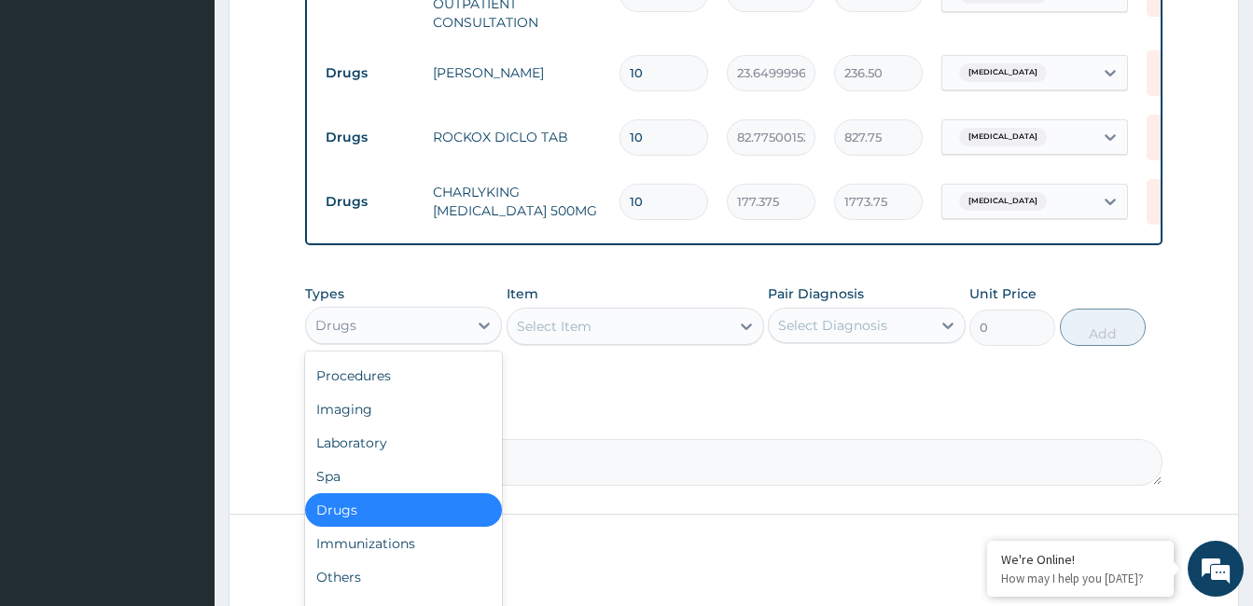
click at [420, 460] on div "Laboratory" at bounding box center [403, 443] width 197 height 34
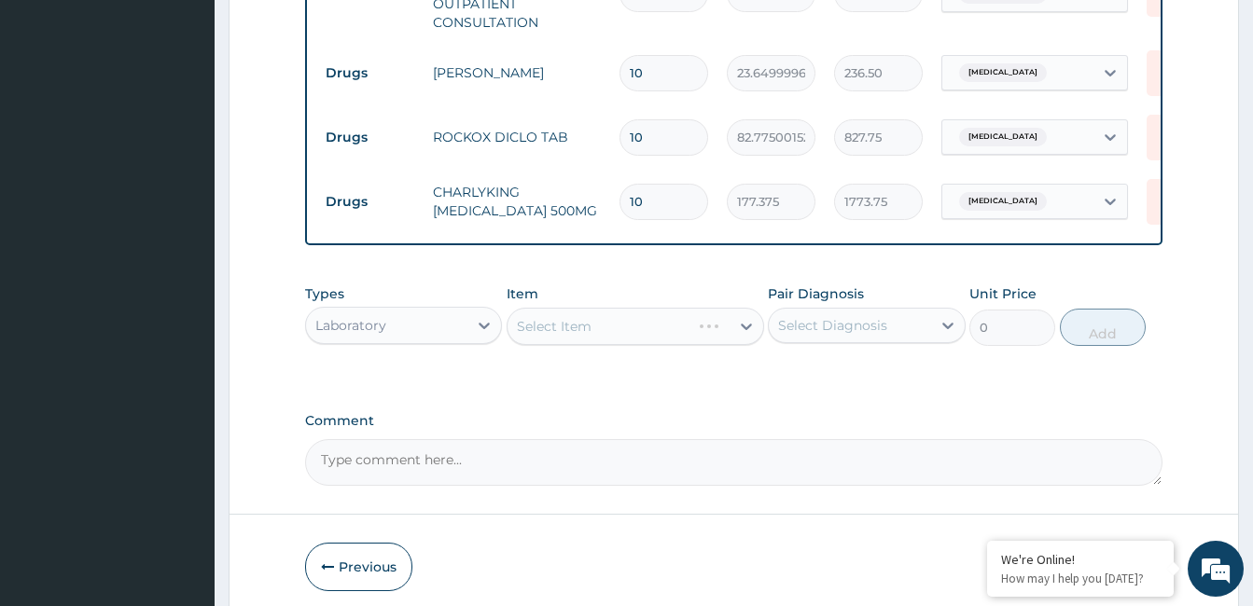
click at [666, 344] on div "Select Item" at bounding box center [635, 326] width 257 height 37
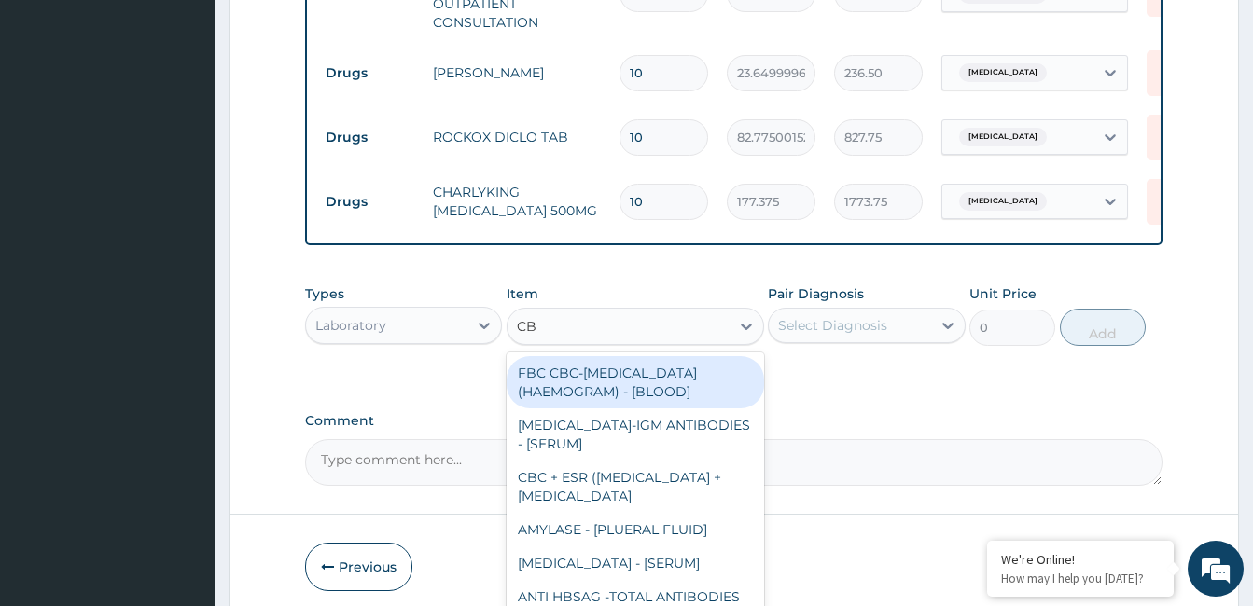
type input "CBC"
click at [658, 398] on div "FBC CBC-COMPLETE BLOOD COUNT (HAEMOGRAM) - [BLOOD]" at bounding box center [635, 382] width 257 height 52
type input "4300"
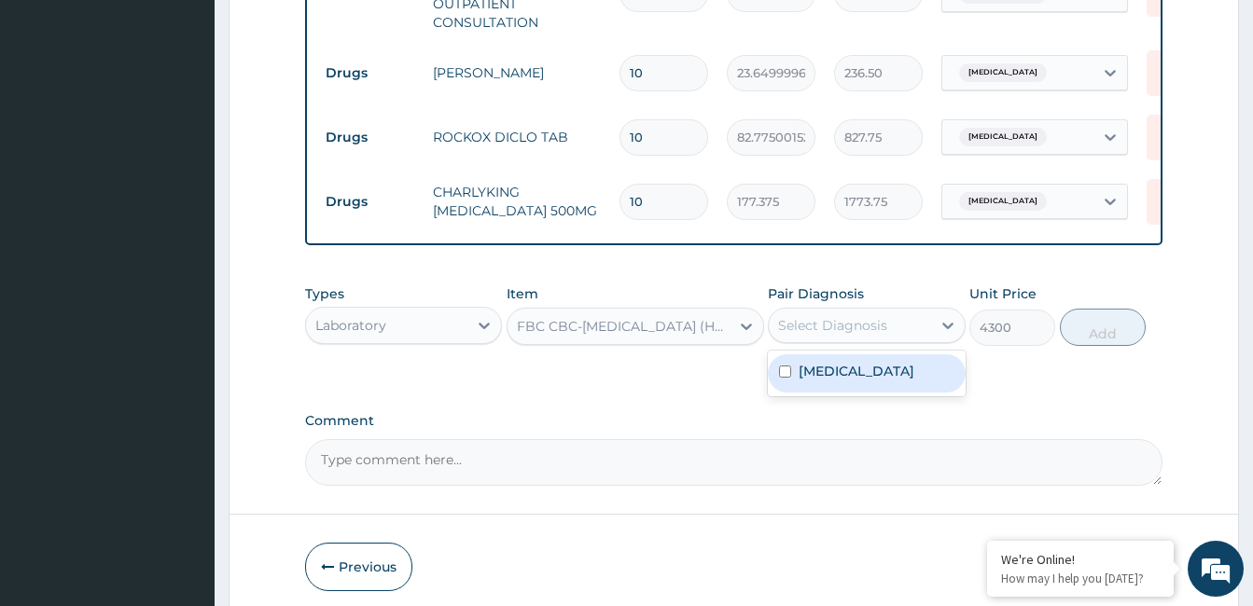
click at [858, 381] on label "Respiratory tract infection" at bounding box center [857, 371] width 116 height 19
checkbox input "true"
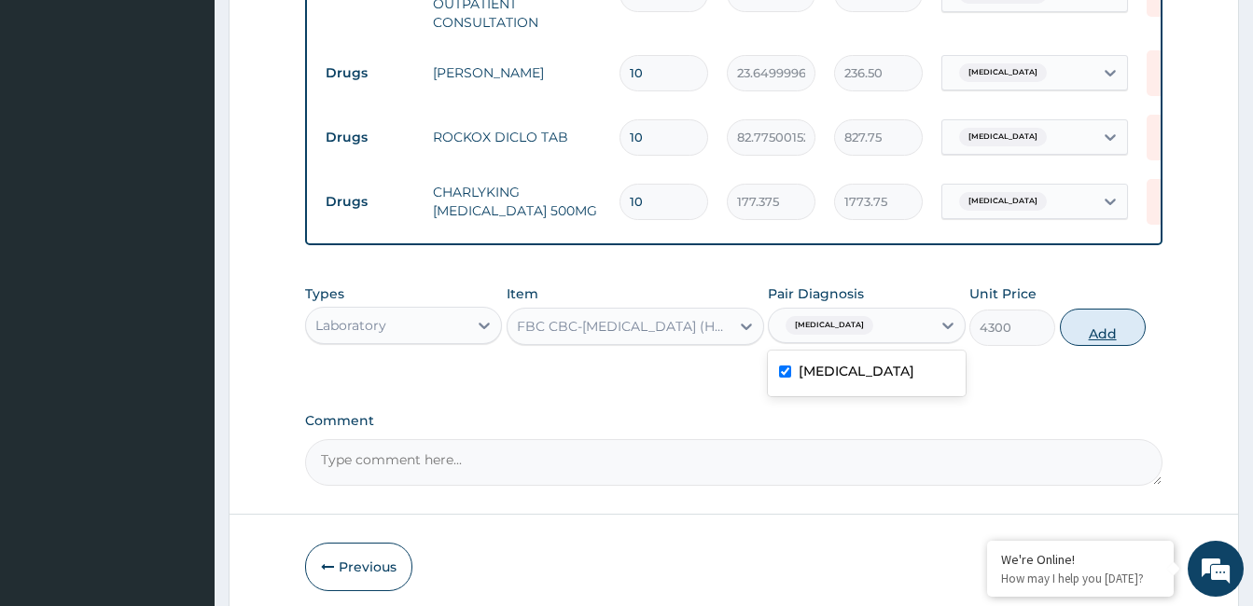
click at [1104, 333] on button "Add" at bounding box center [1103, 327] width 86 height 37
type input "0"
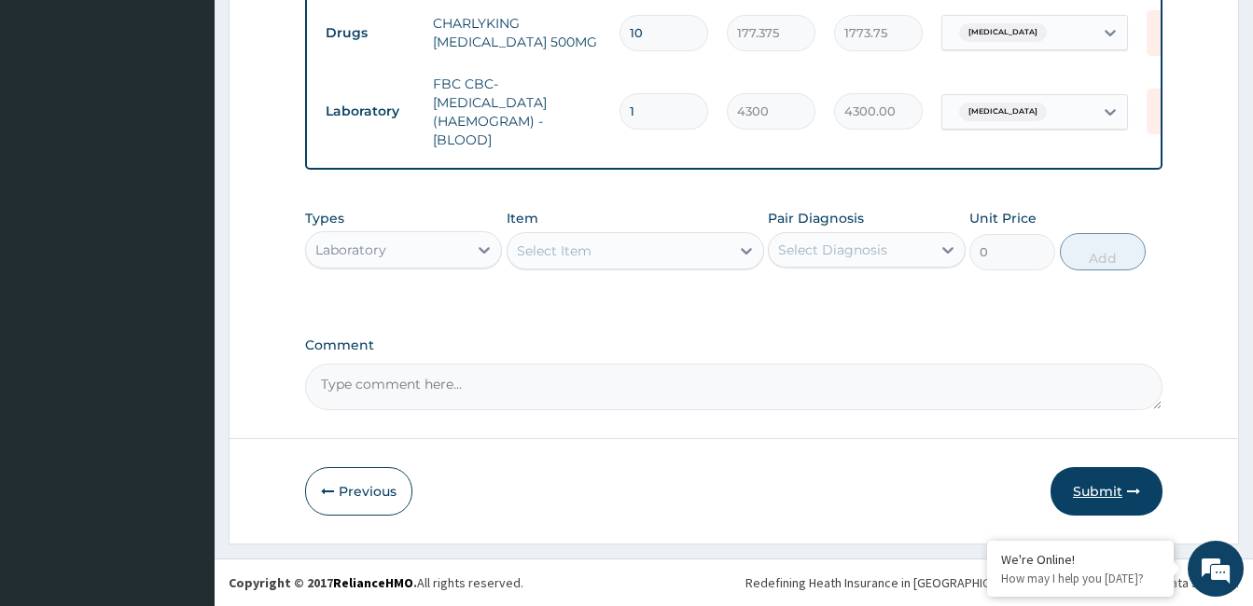
click at [1105, 504] on button "Submit" at bounding box center [1106, 491] width 112 height 49
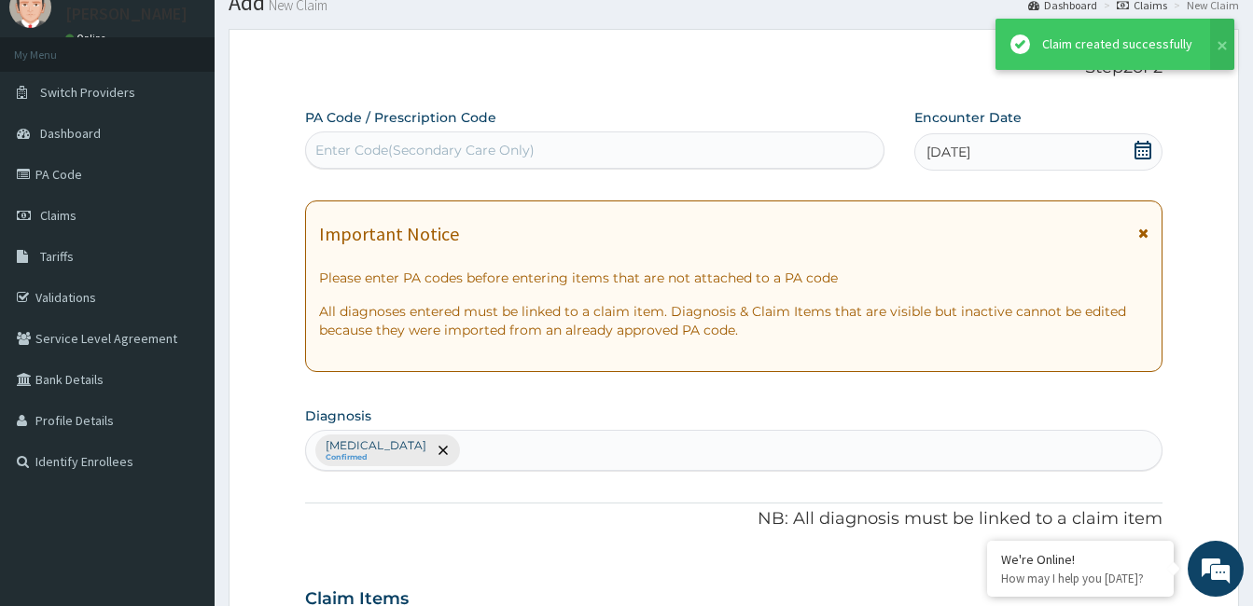
scroll to position [979, 0]
